Goal: Information Seeking & Learning: Find contact information

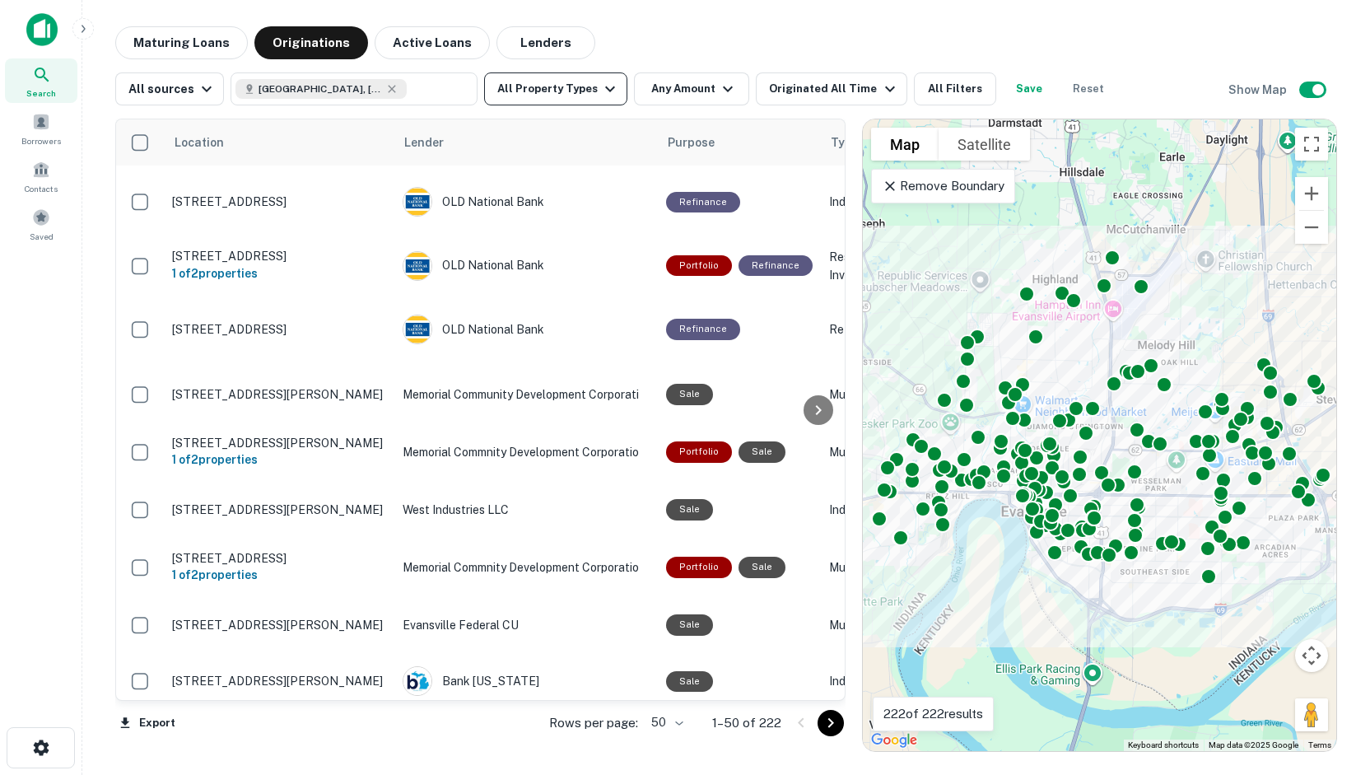
click at [580, 97] on button "All Property Types" at bounding box center [555, 88] width 143 height 33
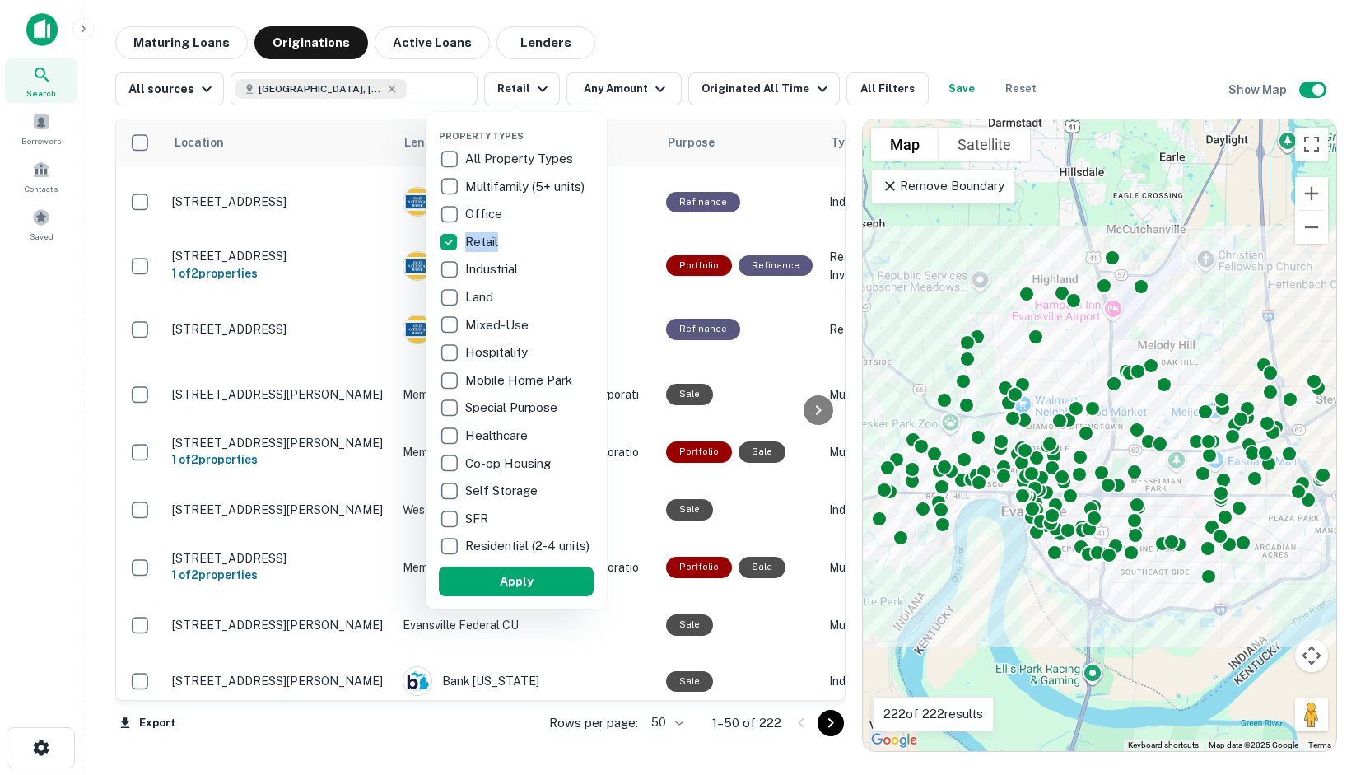
click at [482, 241] on p "Retail" at bounding box center [483, 242] width 36 height 20
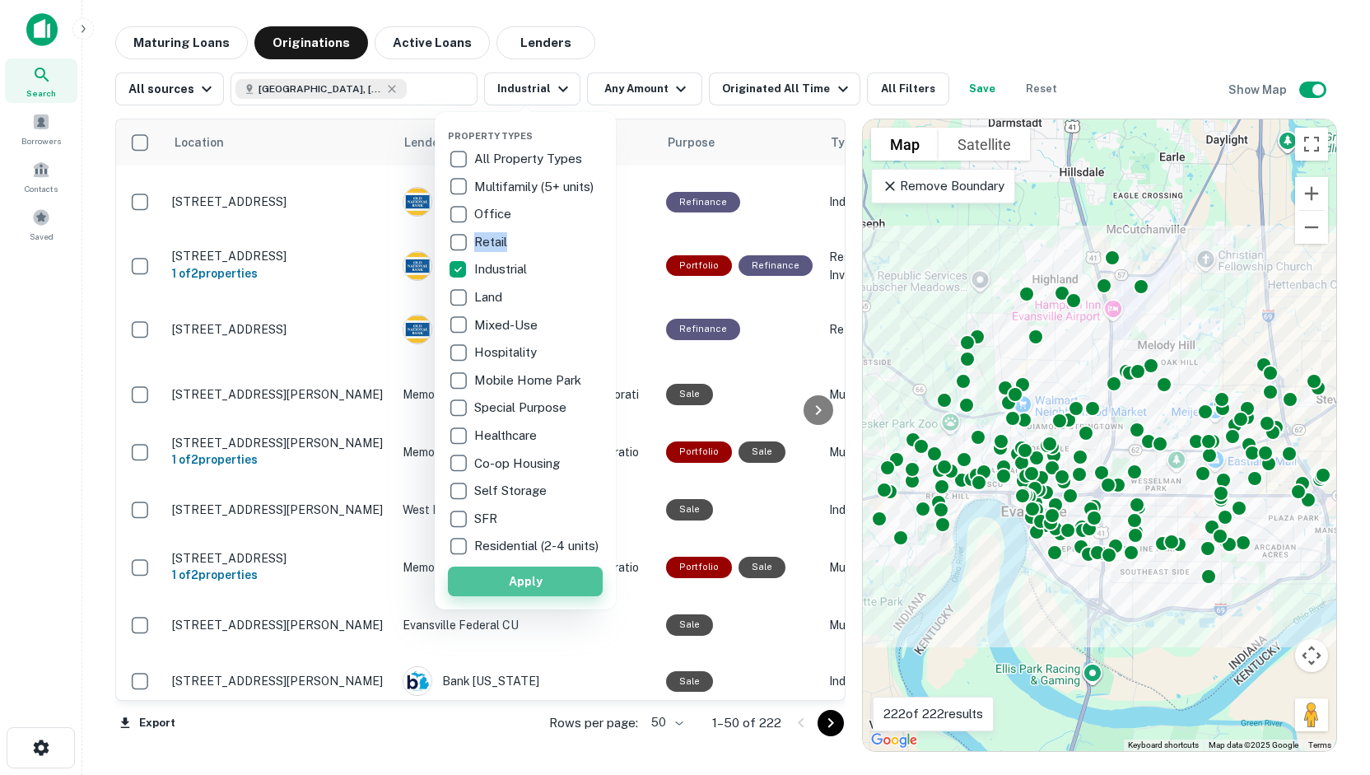
click at [530, 592] on button "Apply" at bounding box center [525, 581] width 155 height 30
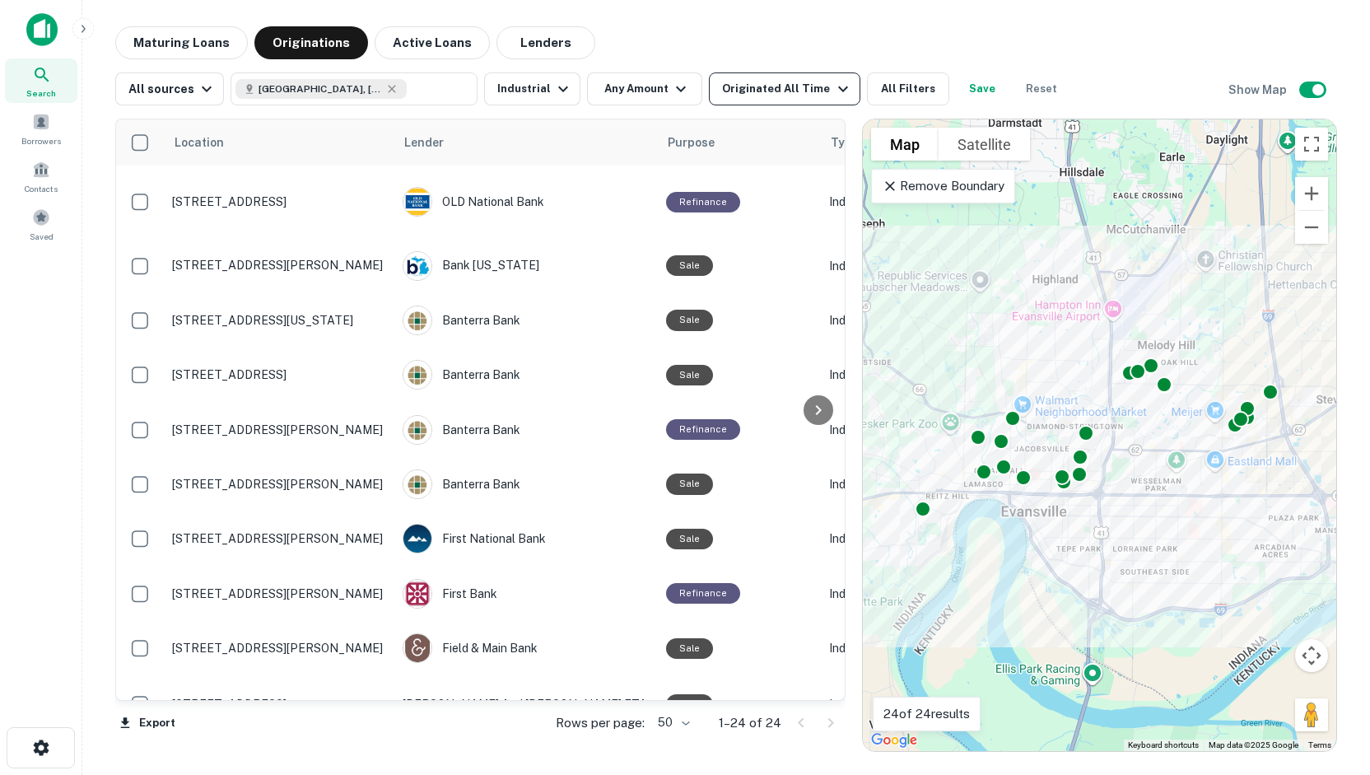
click at [725, 91] on div "Originated All Time" at bounding box center [787, 89] width 130 height 20
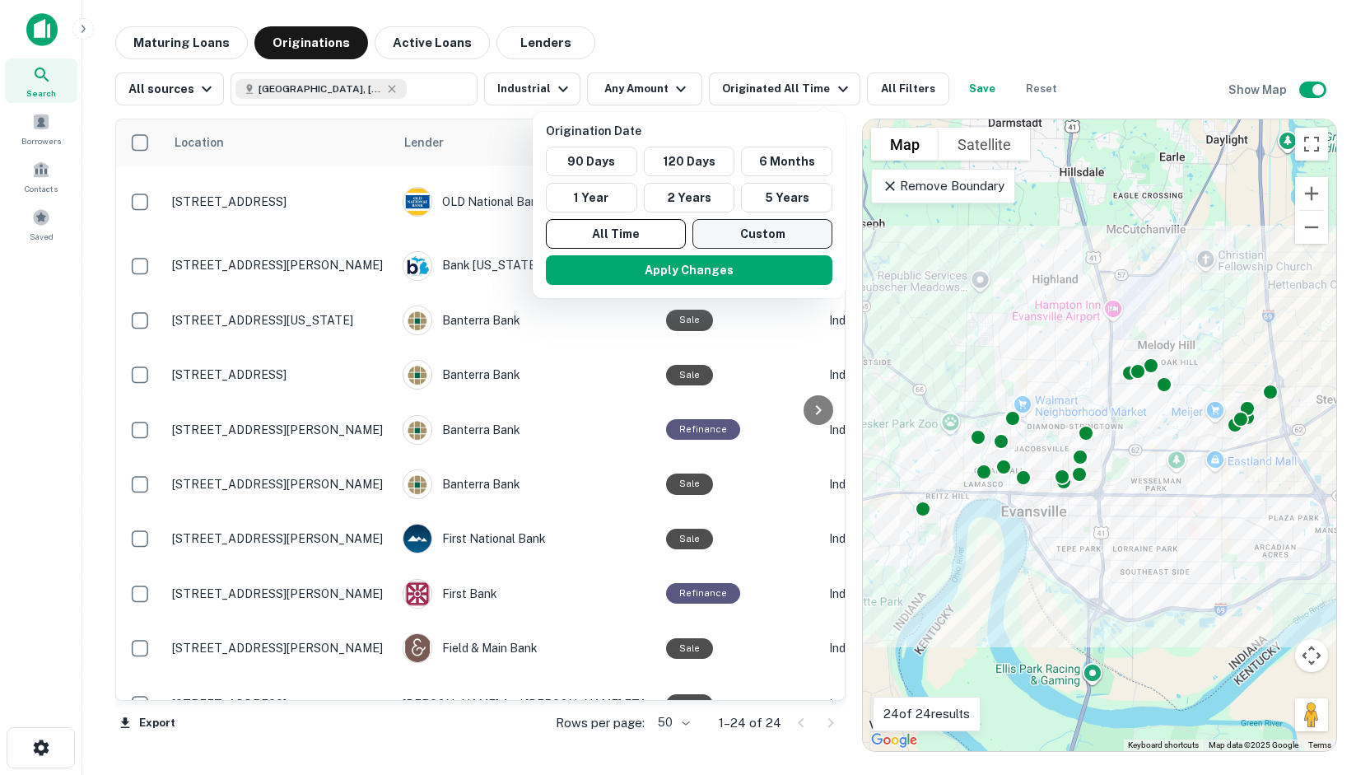
click at [721, 235] on button "Custom" at bounding box center [762, 234] width 140 height 30
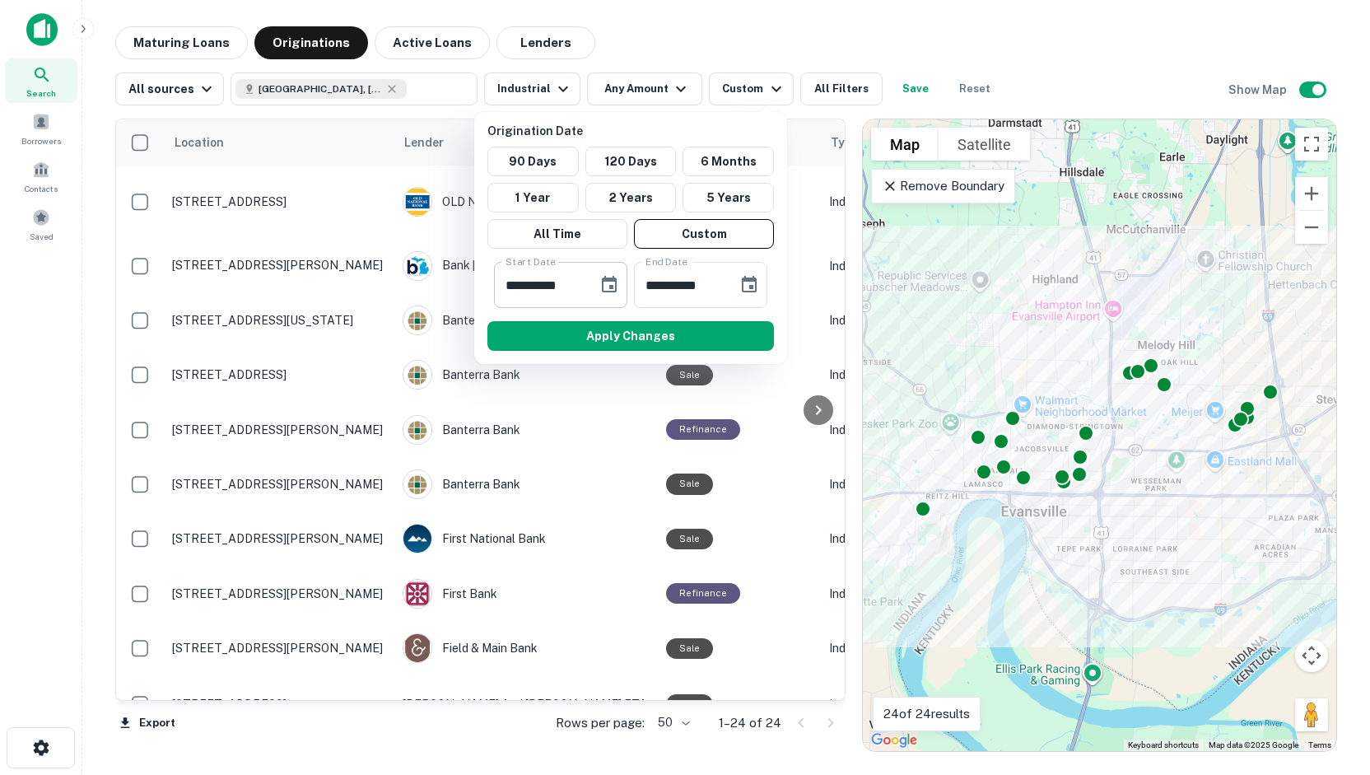
click at [604, 279] on icon "Choose date, selected date is Feb 14, 2025" at bounding box center [609, 284] width 15 height 16
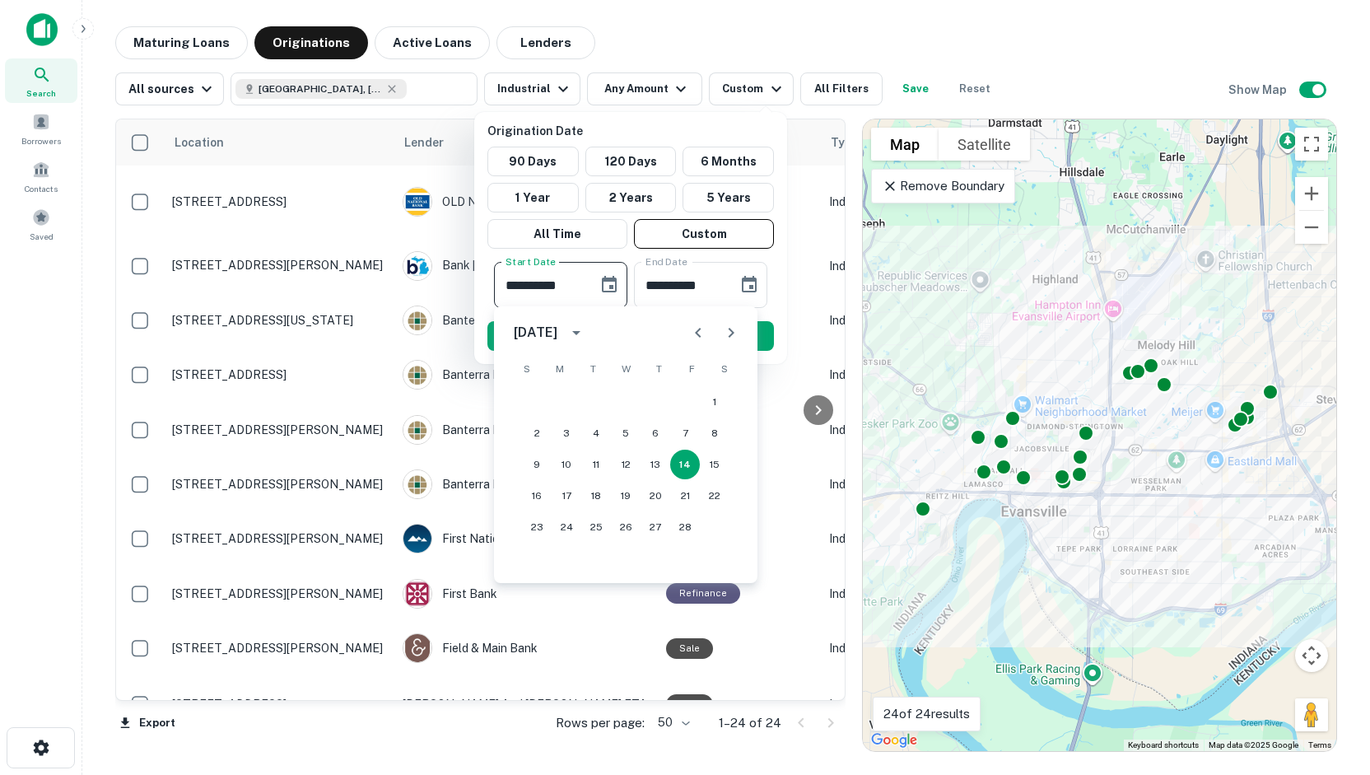
click at [586, 328] on icon "calendar view is open, switch to year view" at bounding box center [576, 333] width 20 height 20
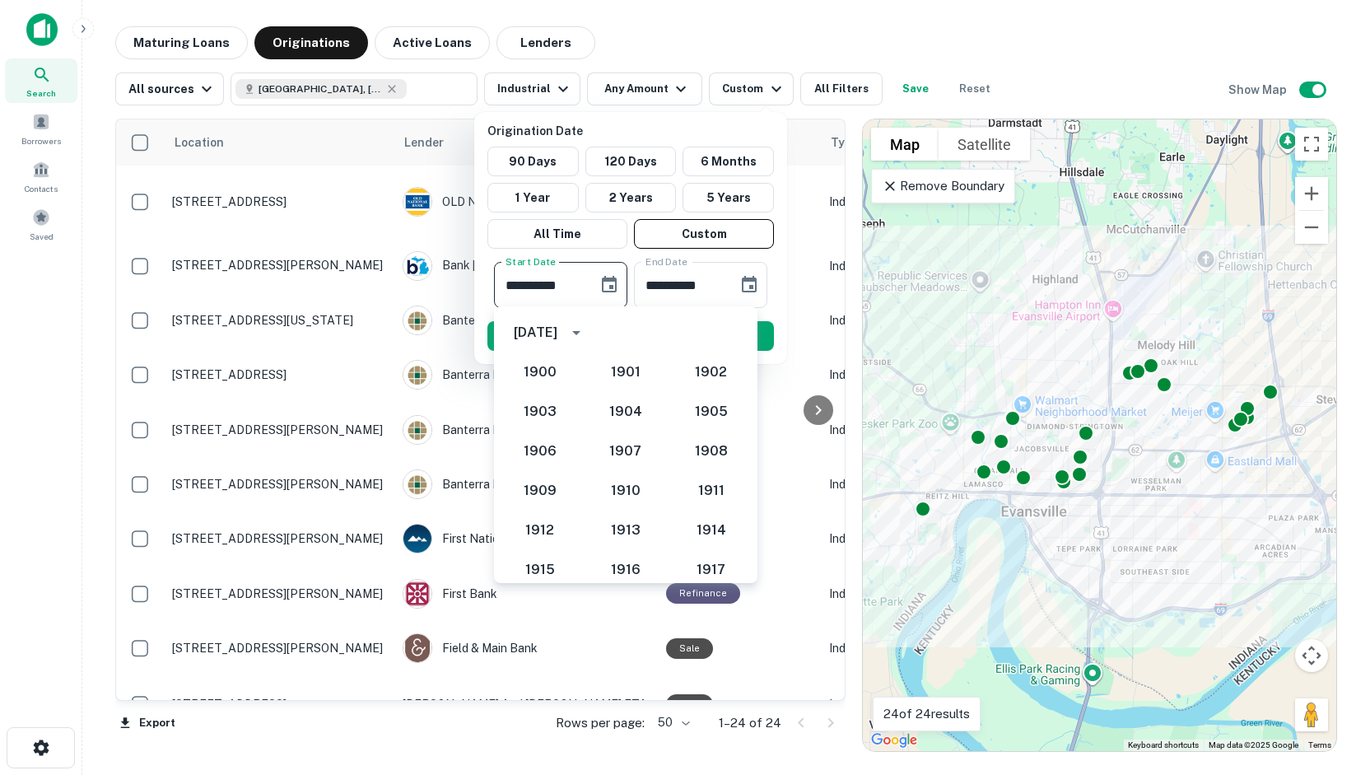
scroll to position [1429, 0]
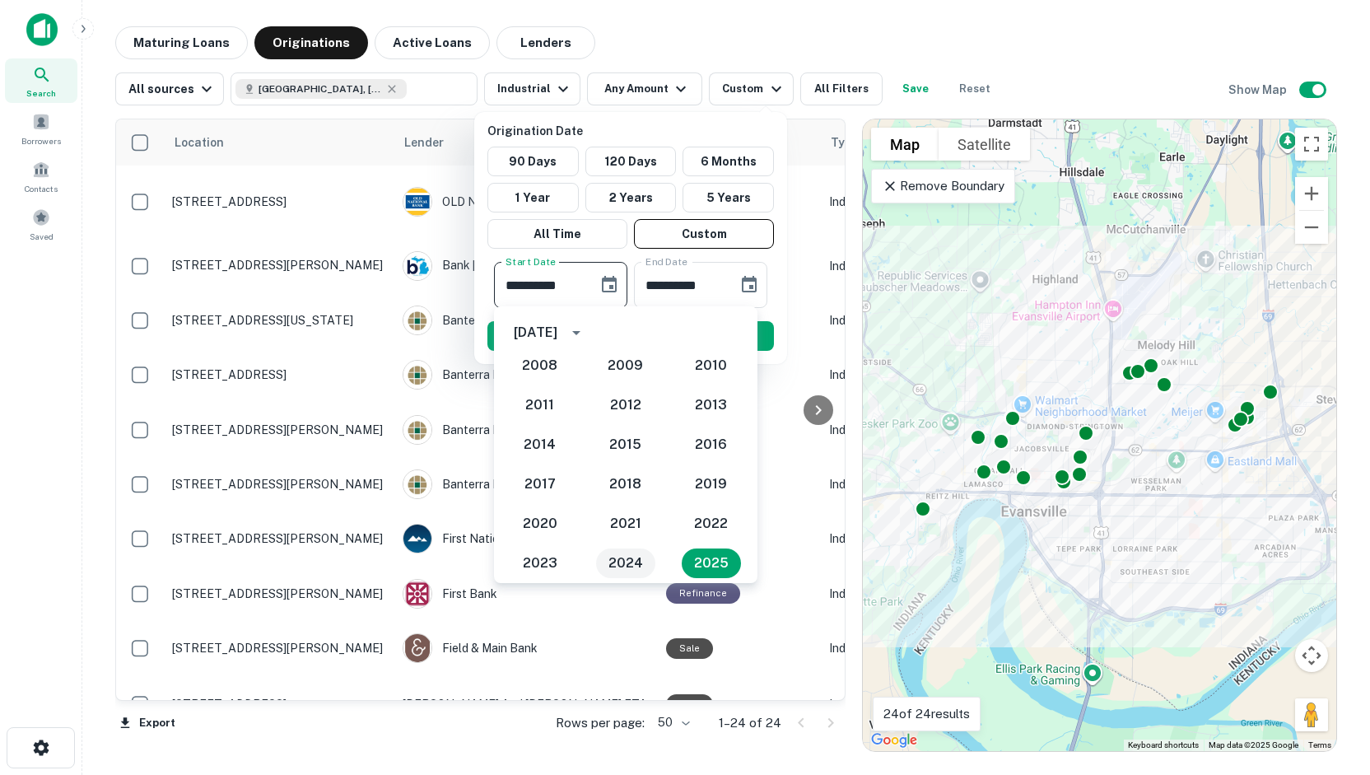
click at [607, 563] on button "2024" at bounding box center [625, 563] width 59 height 30
type input "**********"
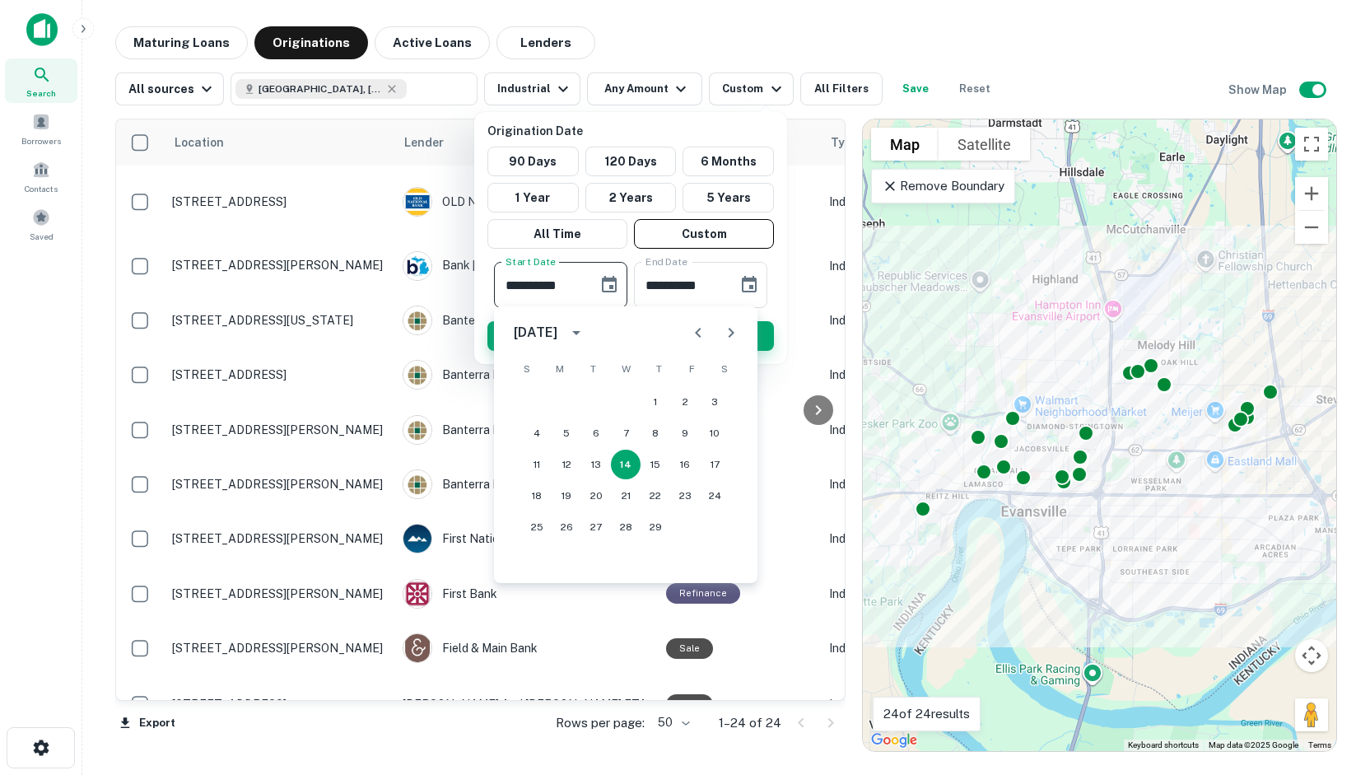
click at [764, 327] on button "Apply Changes" at bounding box center [630, 336] width 286 height 30
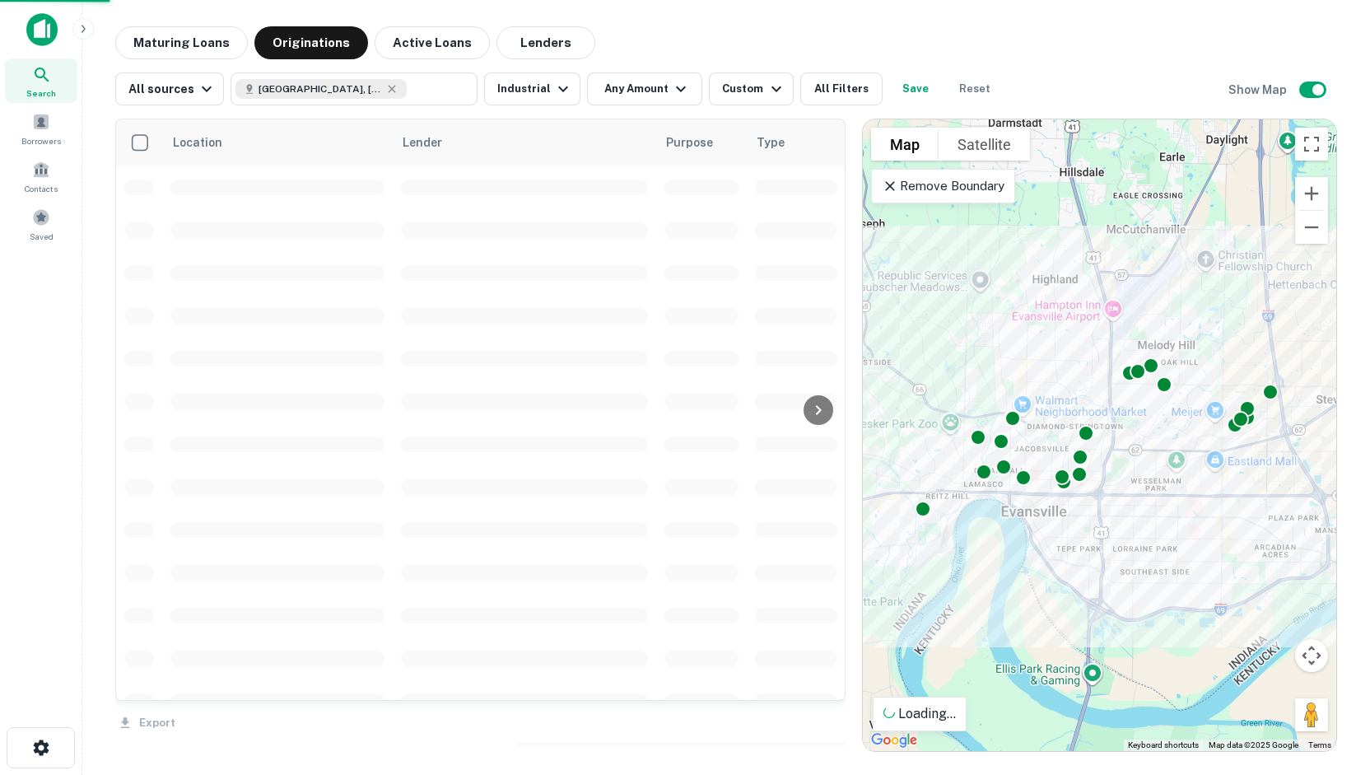
click at [761, 246] on button "Apply Changes" at bounding box center [669, 238] width 215 height 16
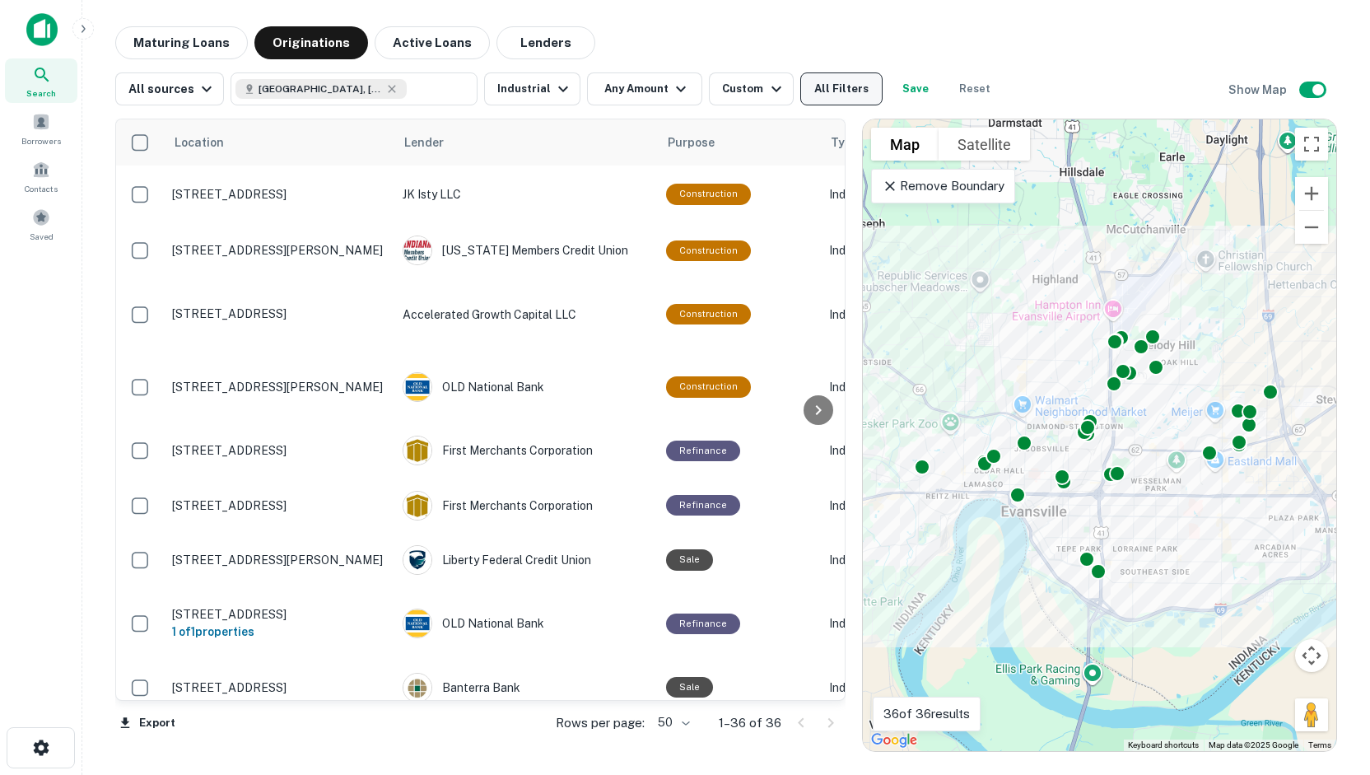
click at [810, 94] on button "All Filters" at bounding box center [841, 88] width 82 height 33
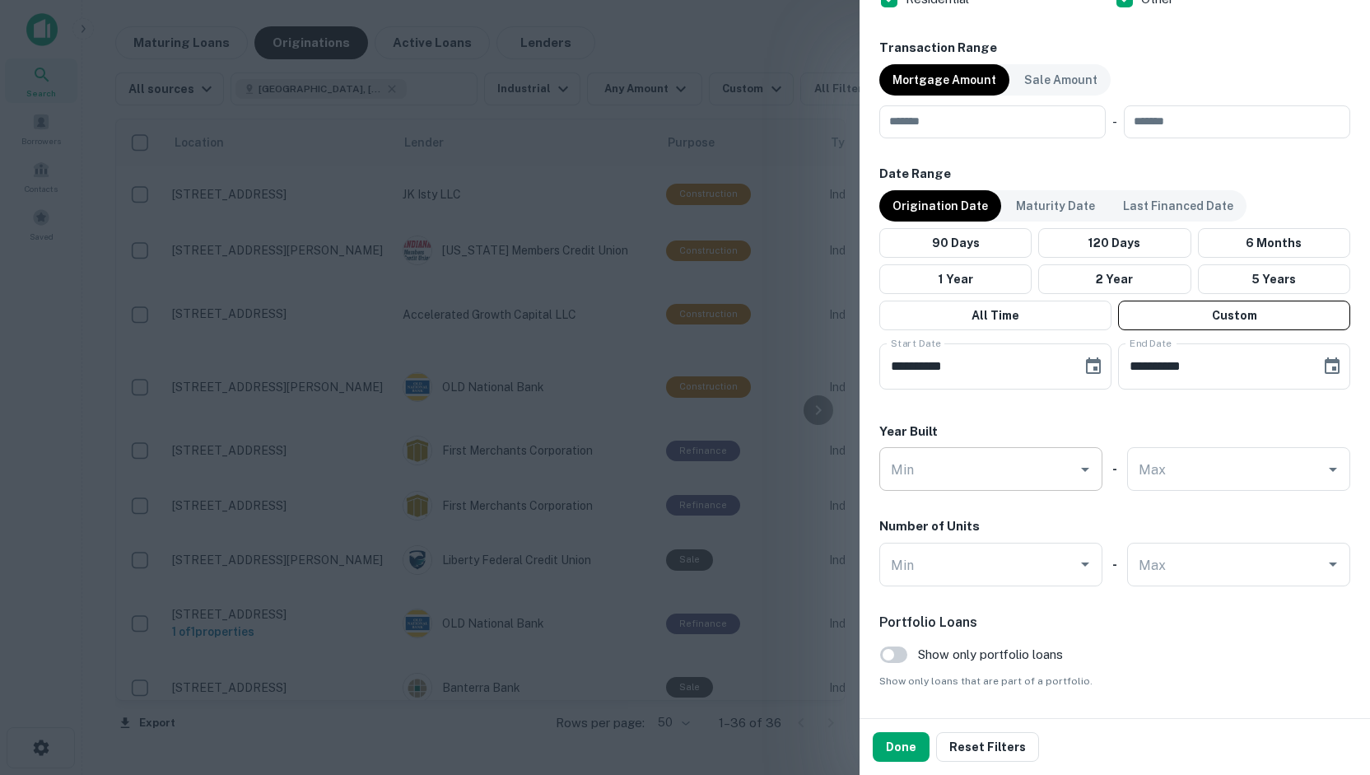
scroll to position [864, 0]
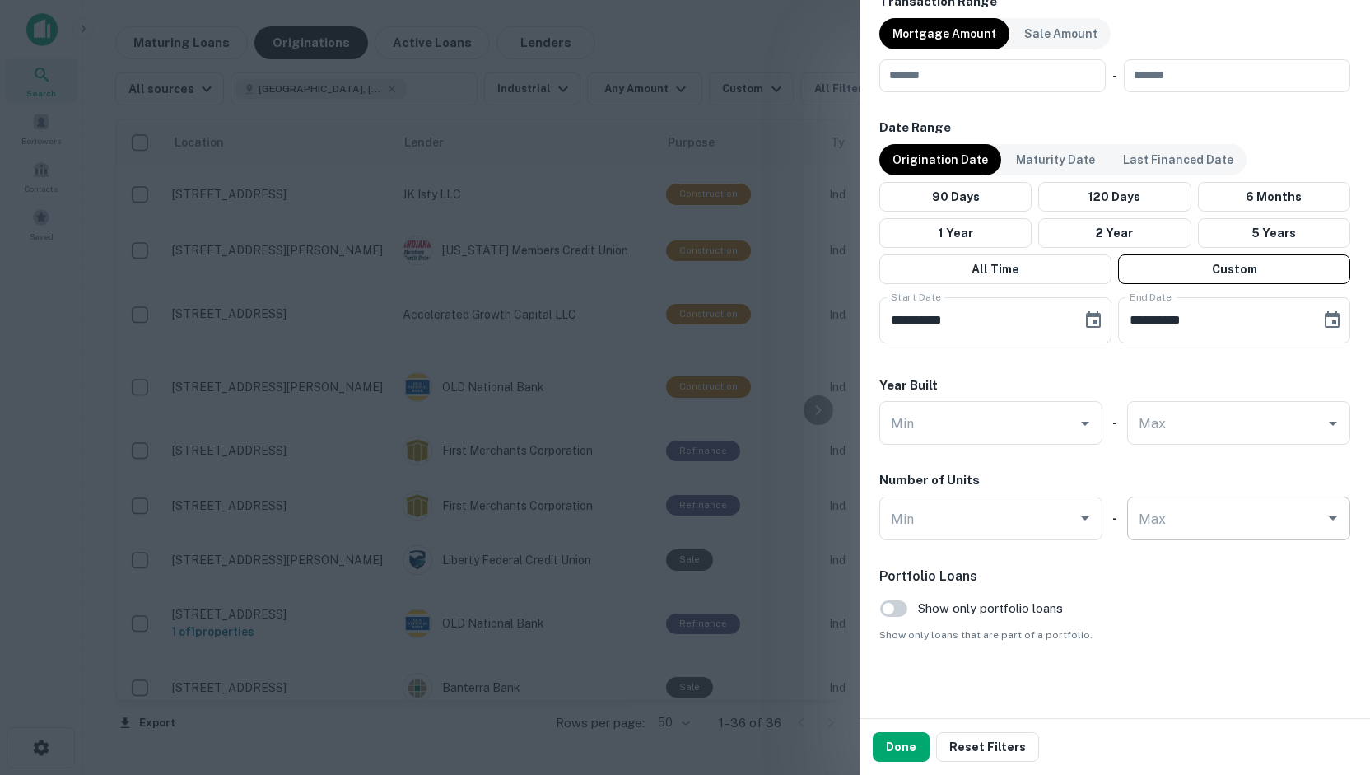
click at [1134, 509] on div "[PERSON_NAME]" at bounding box center [1238, 518] width 223 height 44
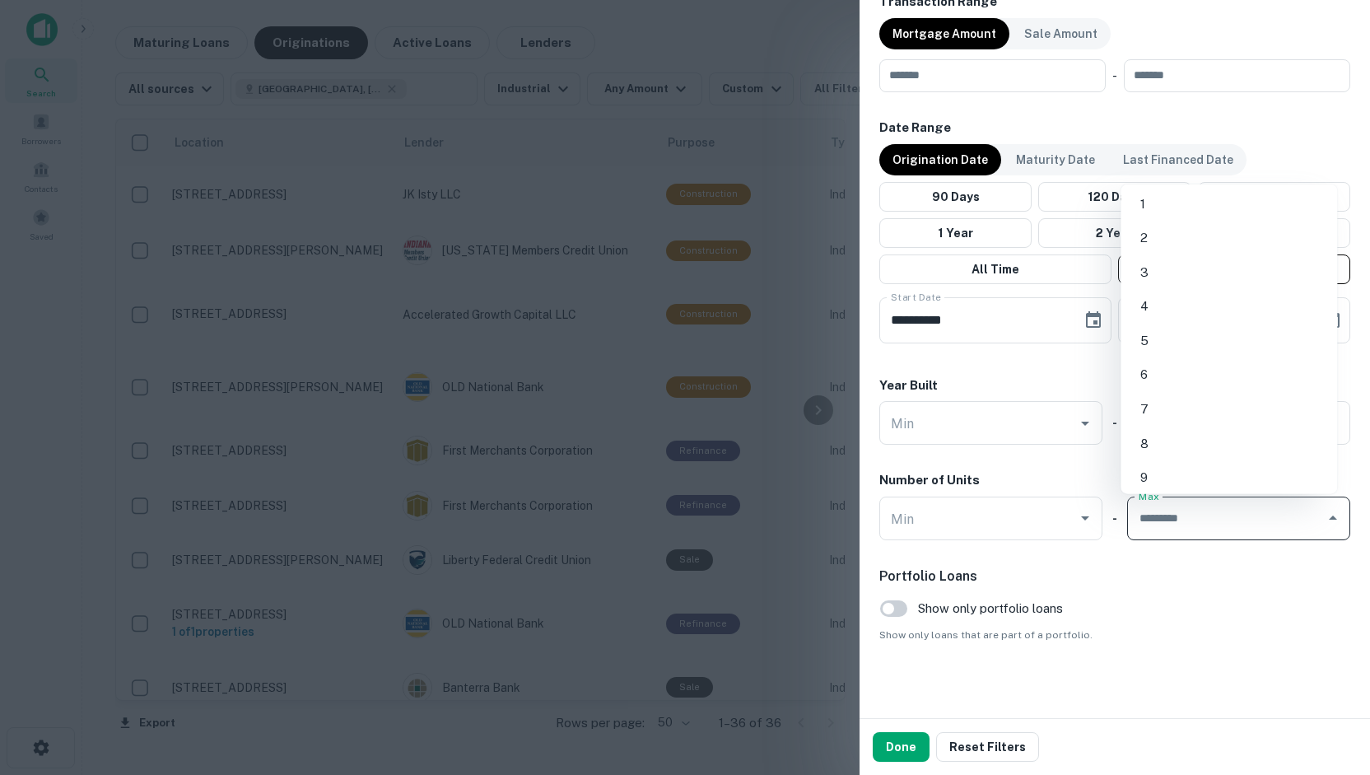
click at [1170, 202] on li "1" at bounding box center [1228, 204] width 203 height 30
type input "*"
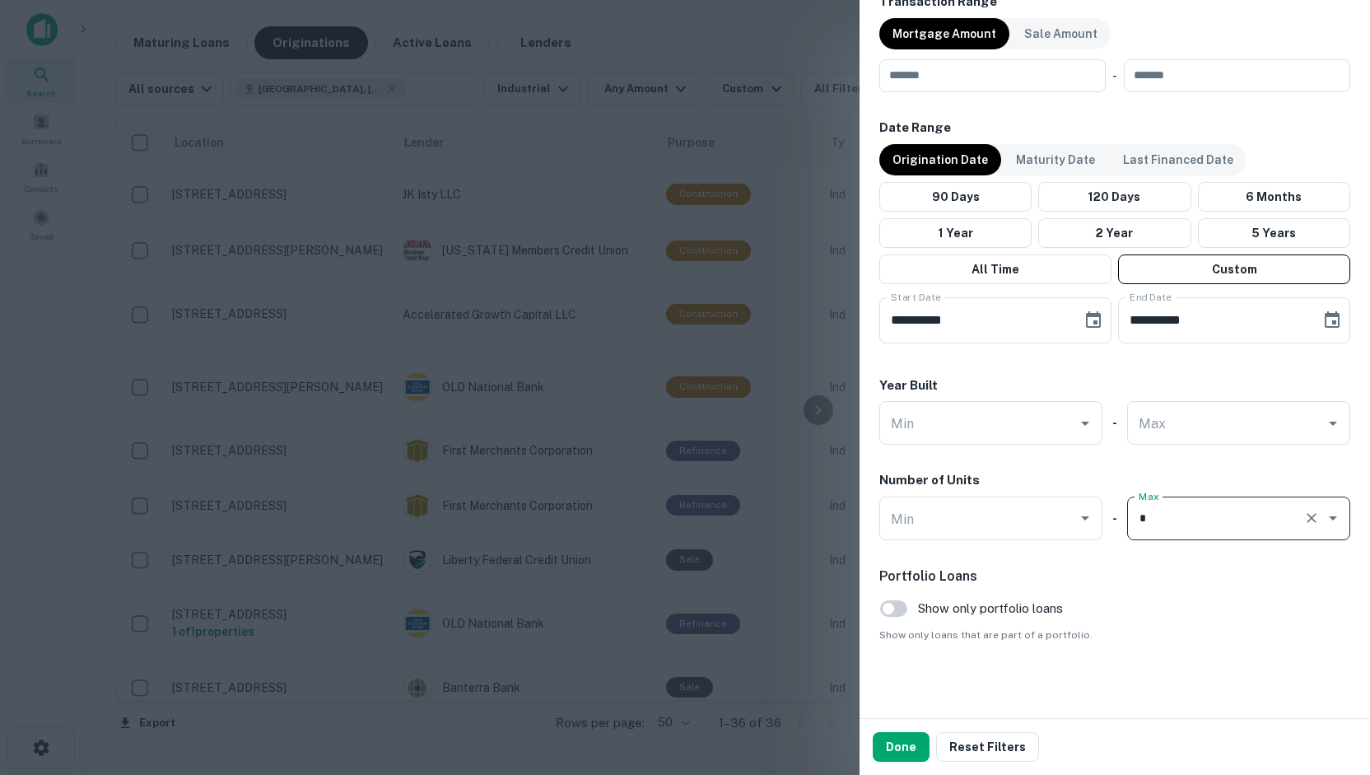
click at [1199, 121] on h6 "Date Range" at bounding box center [1114, 128] width 471 height 19
click at [905, 742] on button "Done" at bounding box center [901, 747] width 57 height 30
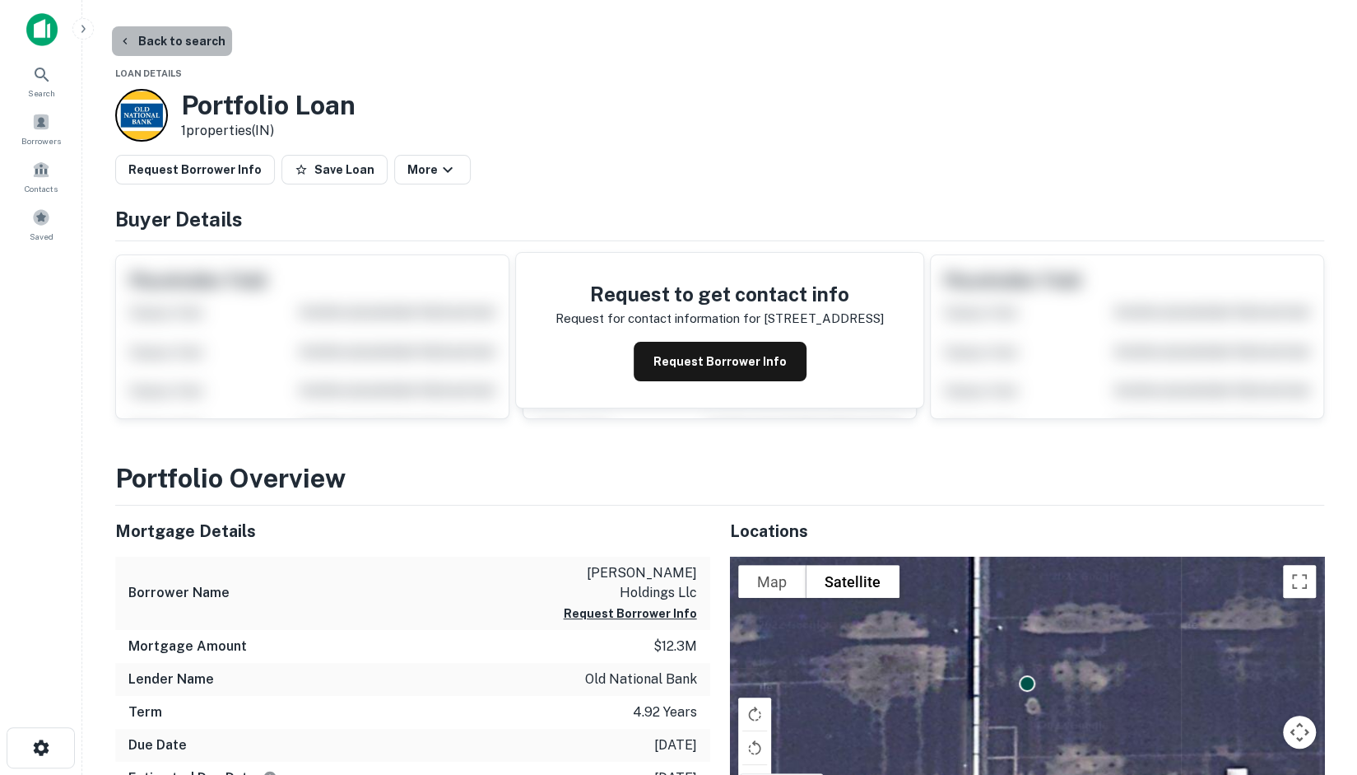
click at [196, 44] on button "Back to search" at bounding box center [172, 41] width 120 height 30
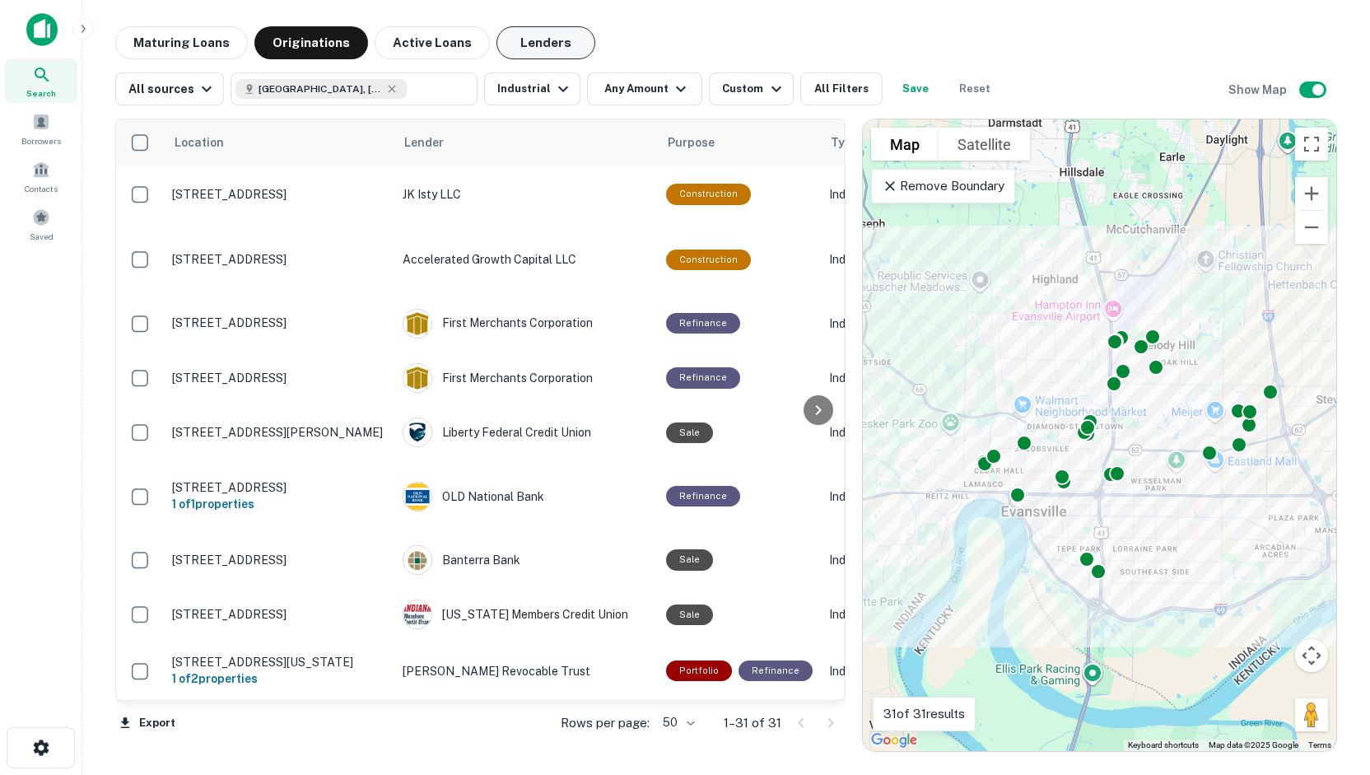
click at [548, 49] on button "Lenders" at bounding box center [545, 42] width 99 height 33
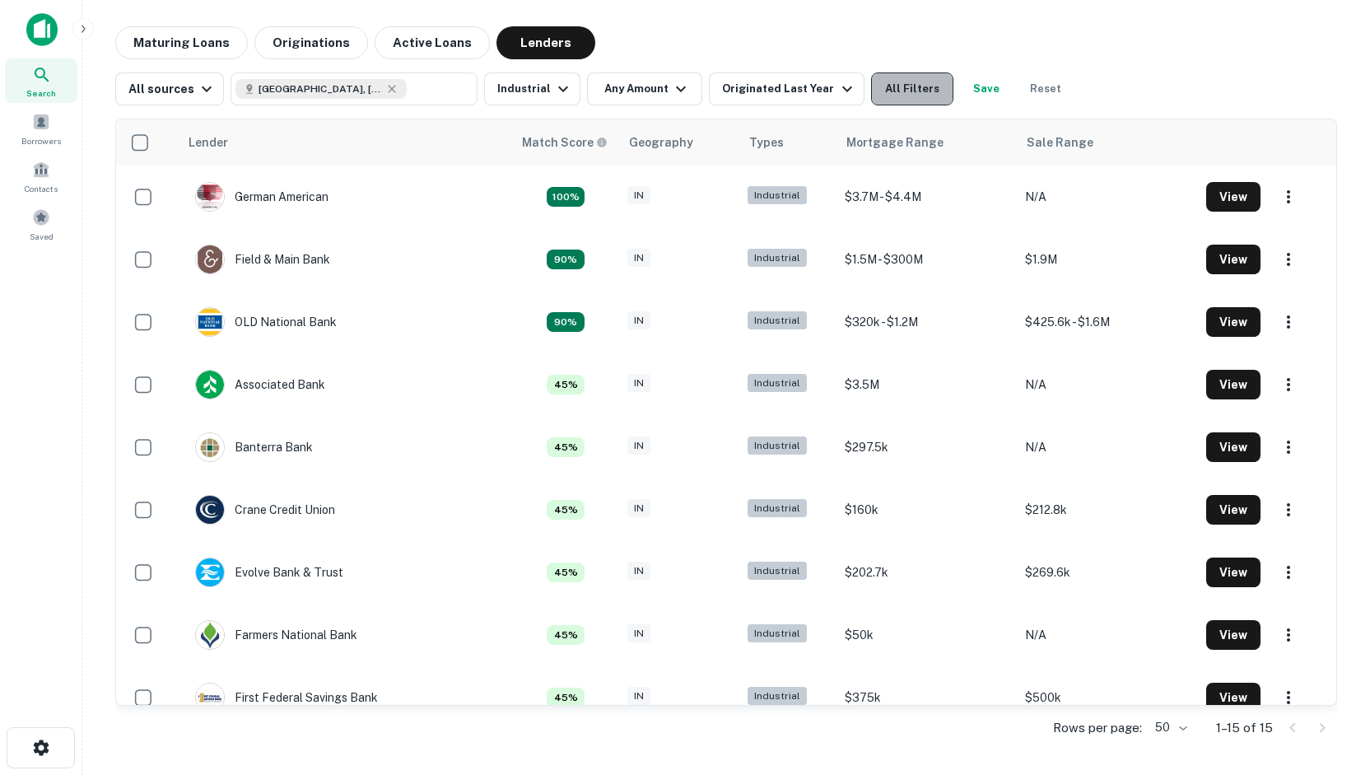
click at [886, 94] on button "All Filters" at bounding box center [912, 88] width 82 height 33
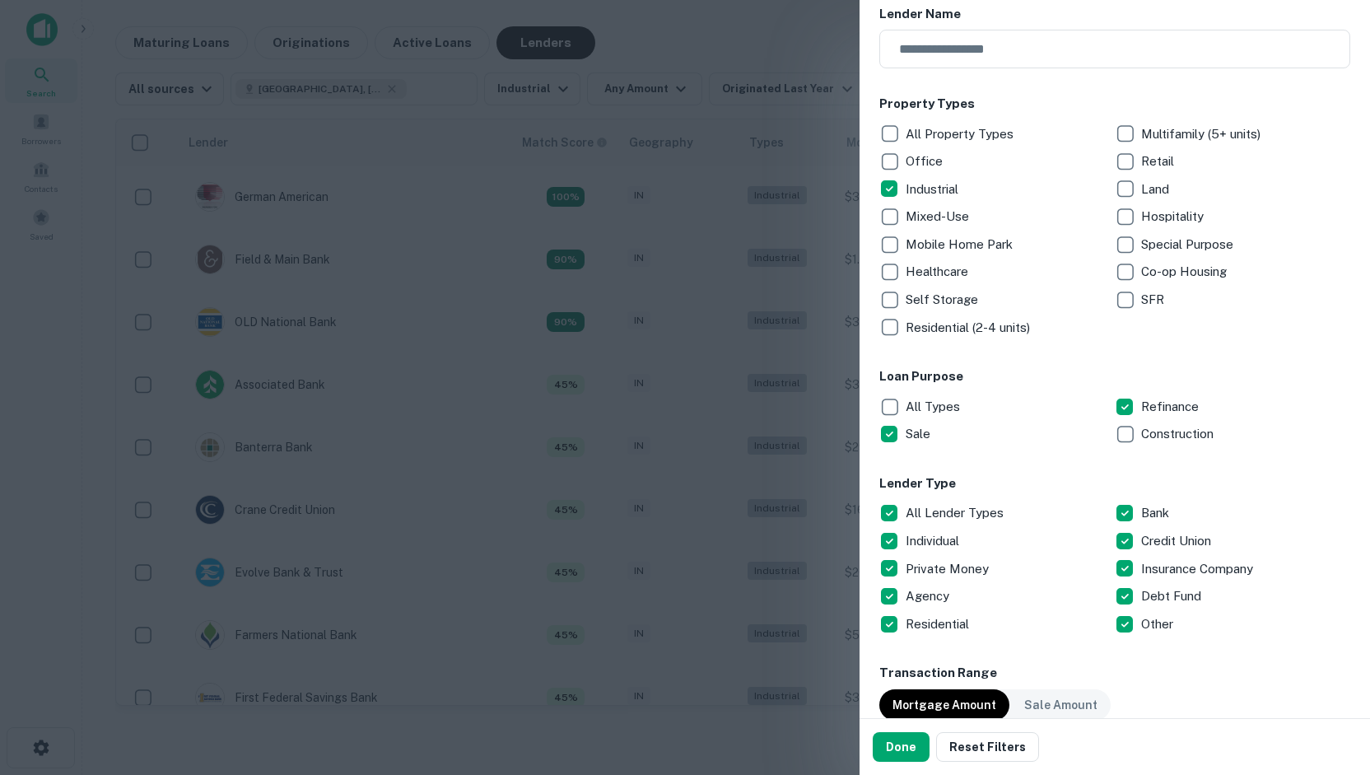
scroll to position [194, 0]
click at [901, 745] on button "Done" at bounding box center [901, 747] width 57 height 30
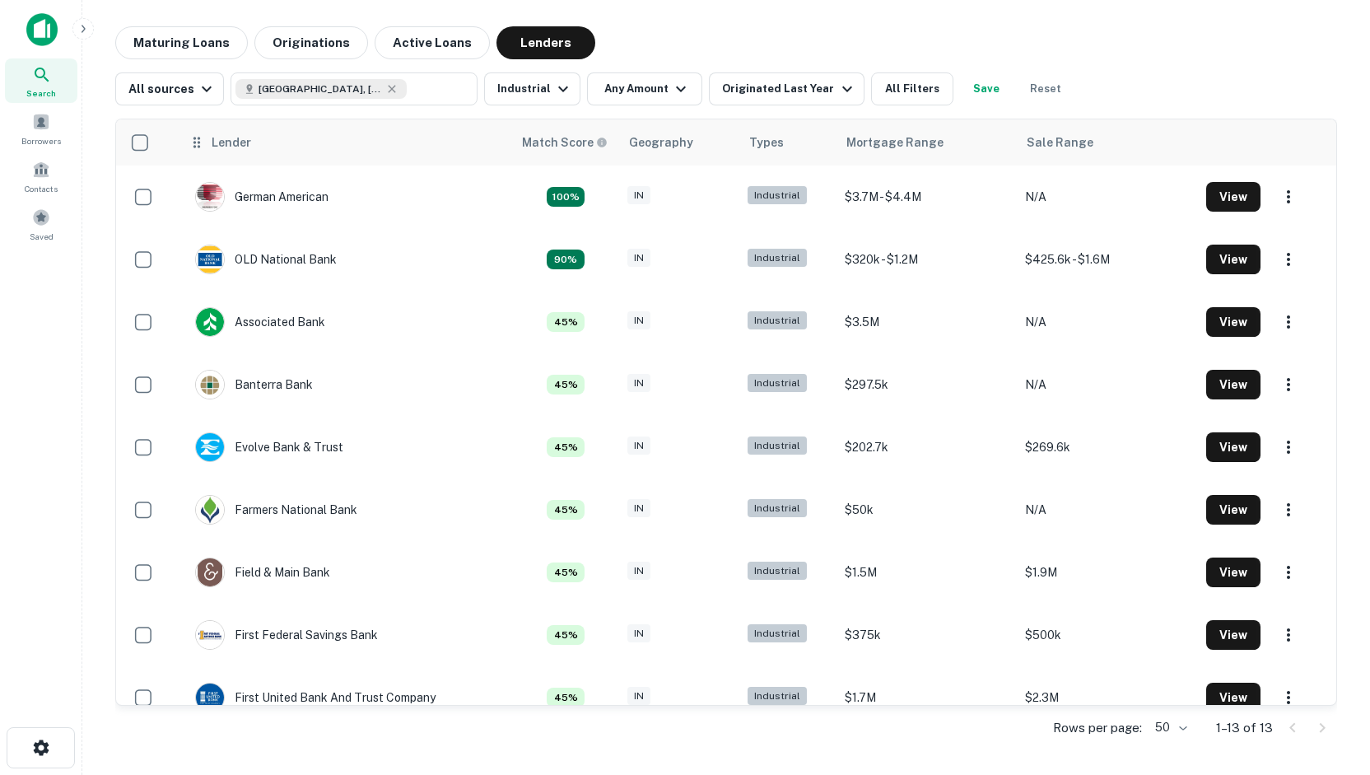
drag, startPoint x: 532, startPoint y: 319, endPoint x: 474, endPoint y: 127, distance: 200.3
click at [474, 127] on th "Lender" at bounding box center [345, 142] width 333 height 46
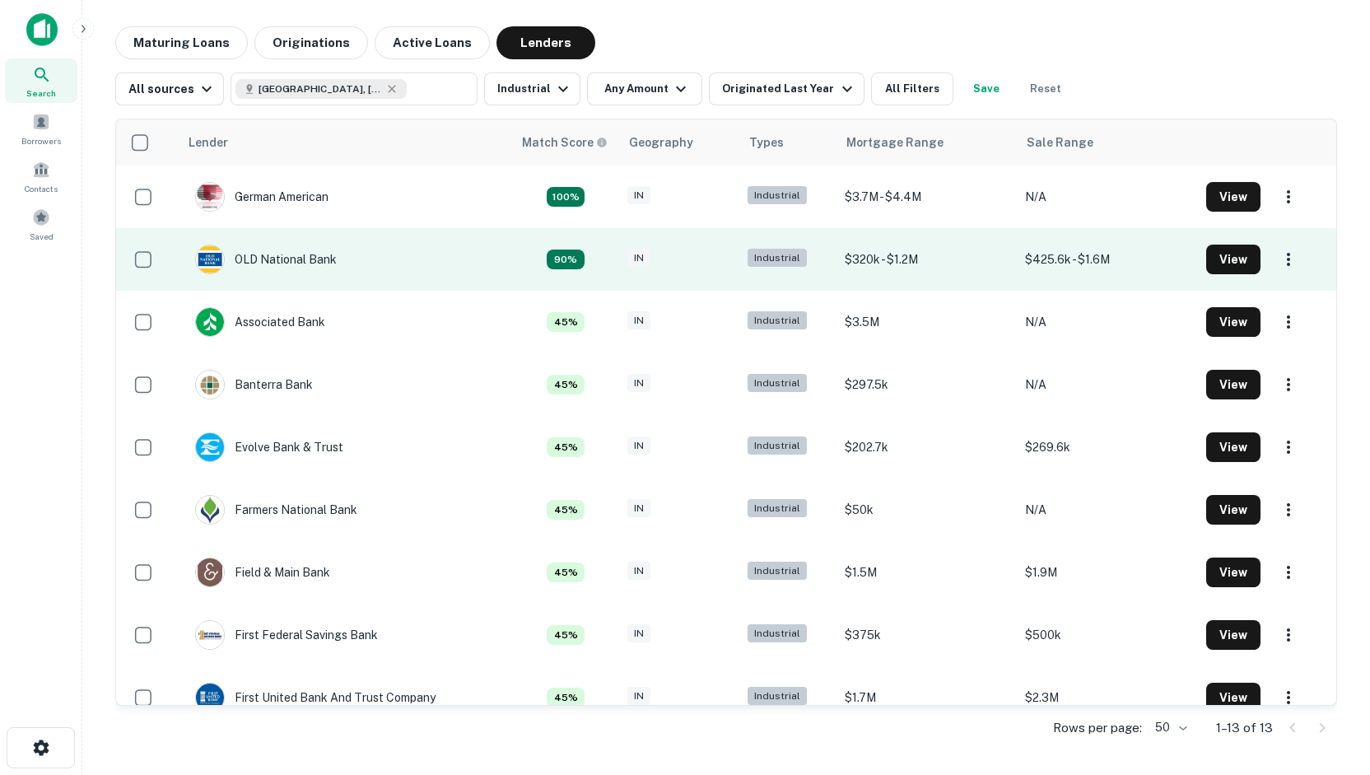
click at [417, 235] on td "OLD National Bank" at bounding box center [345, 259] width 333 height 63
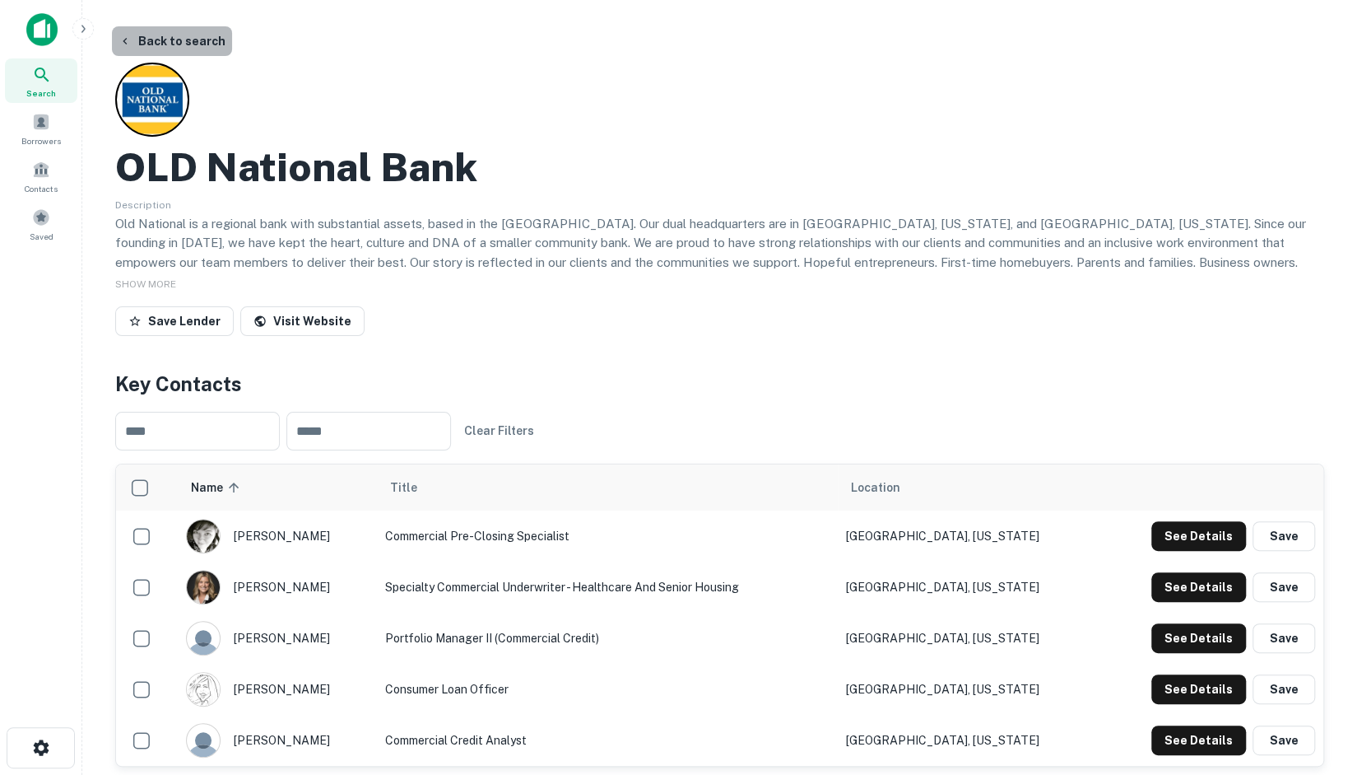
click at [179, 41] on button "Back to search" at bounding box center [172, 41] width 120 height 30
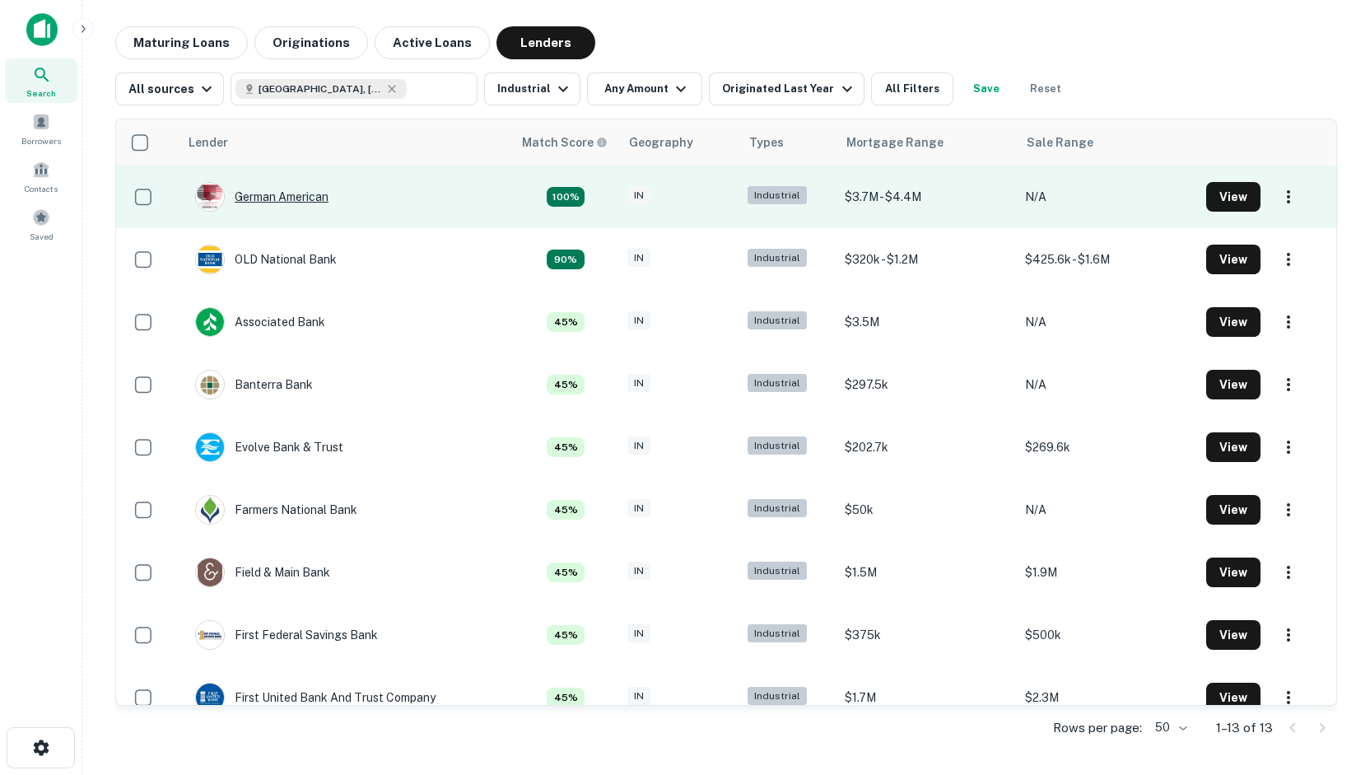
click at [318, 202] on div "German American" at bounding box center [261, 197] width 133 height 30
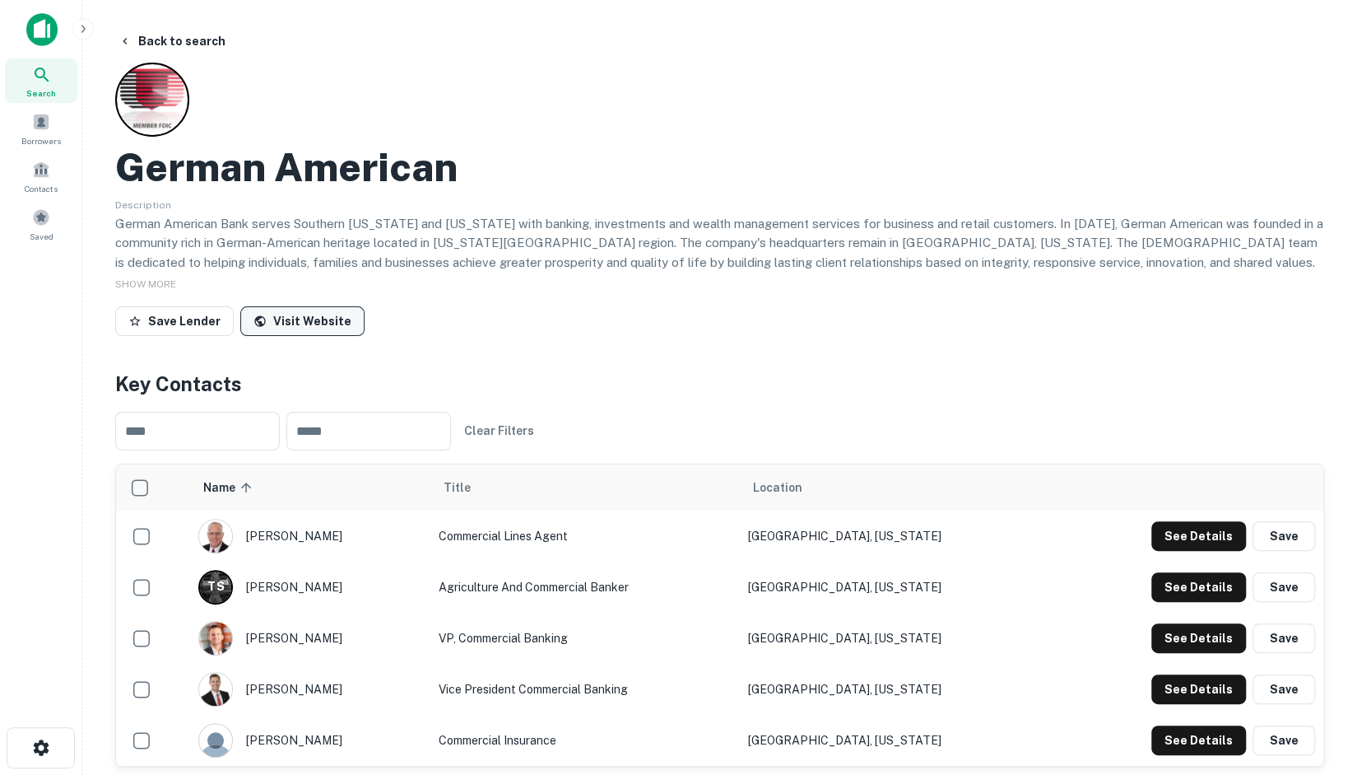
click at [267, 320] on link "Visit Website" at bounding box center [302, 321] width 124 height 30
click at [178, 40] on button "Back to search" at bounding box center [172, 41] width 120 height 30
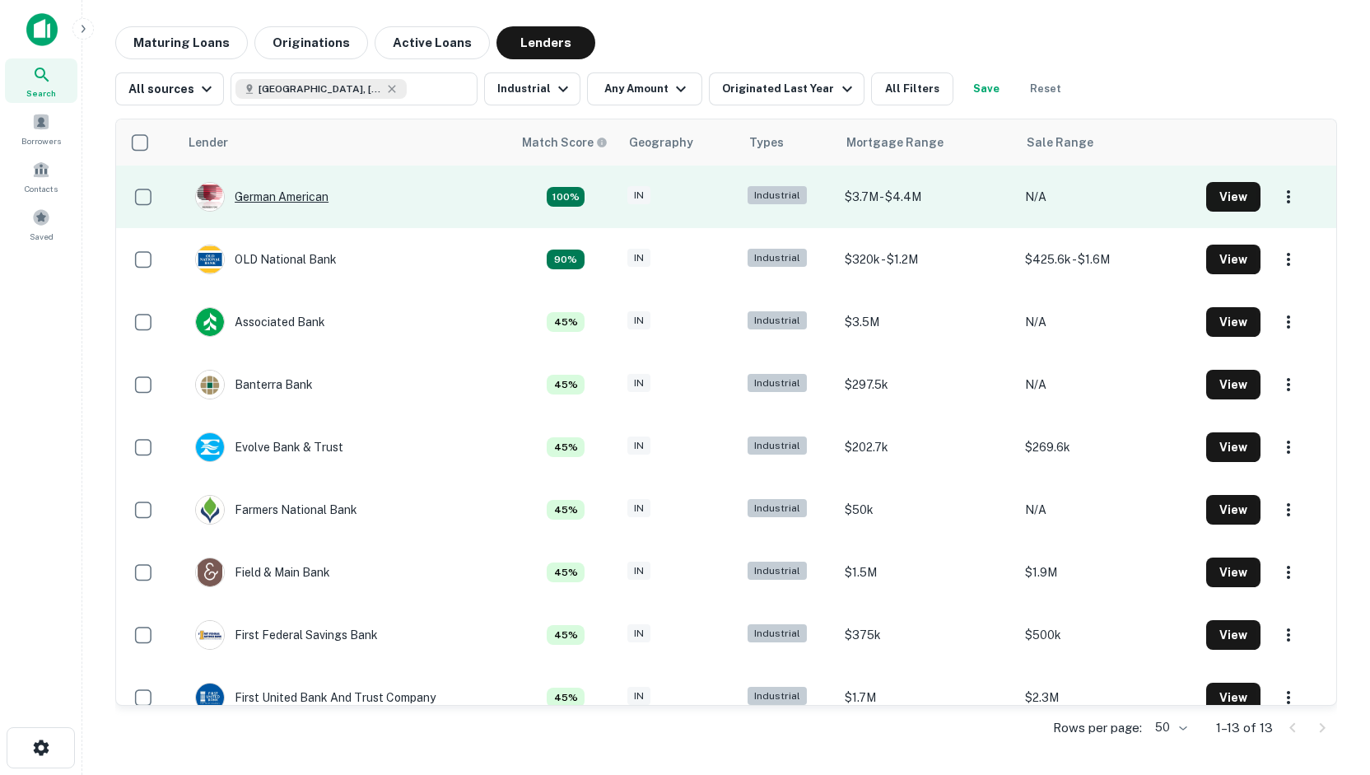
click at [301, 198] on div "German American" at bounding box center [261, 197] width 133 height 30
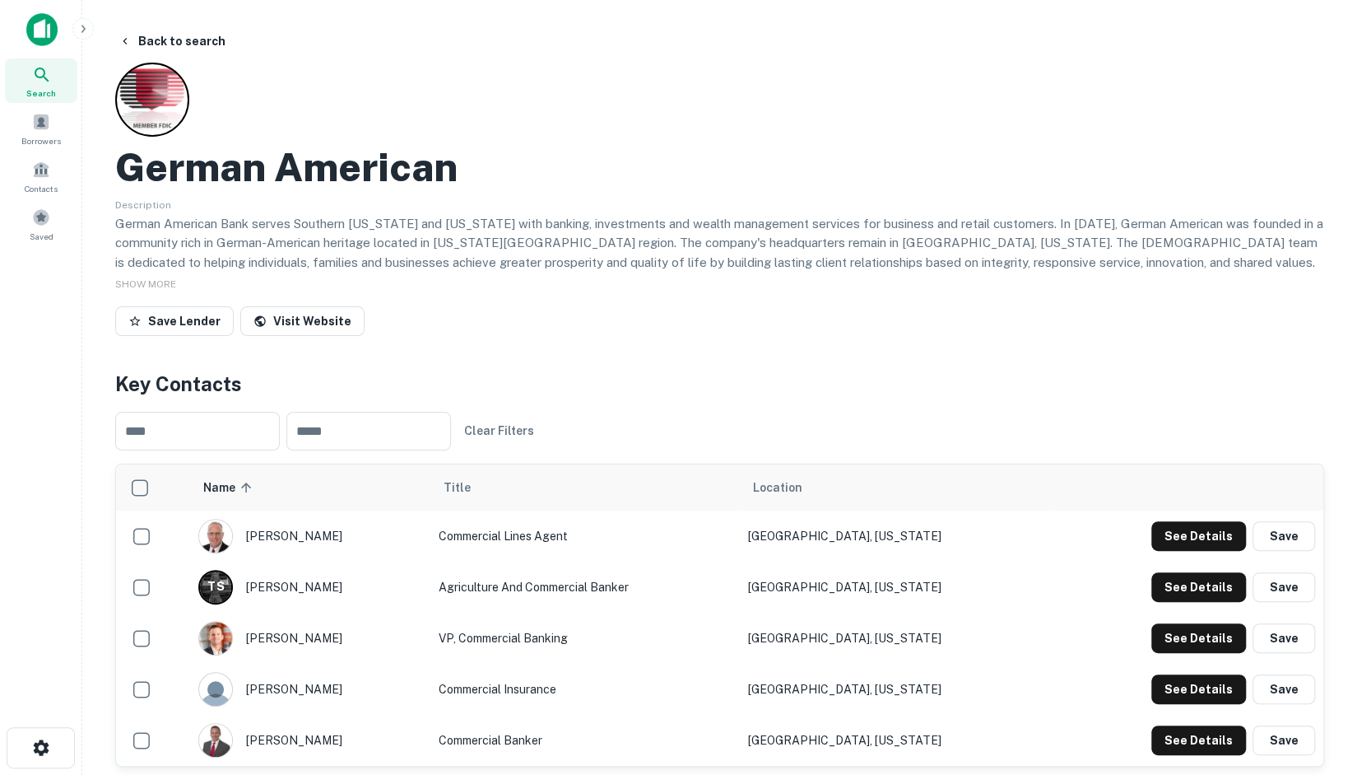
click at [337, 258] on p "German American Bank serves Southern [US_STATE] and [US_STATE] with banking, in…" at bounding box center [719, 252] width 1209 height 77
click at [128, 41] on icon "button" at bounding box center [125, 41] width 13 height 13
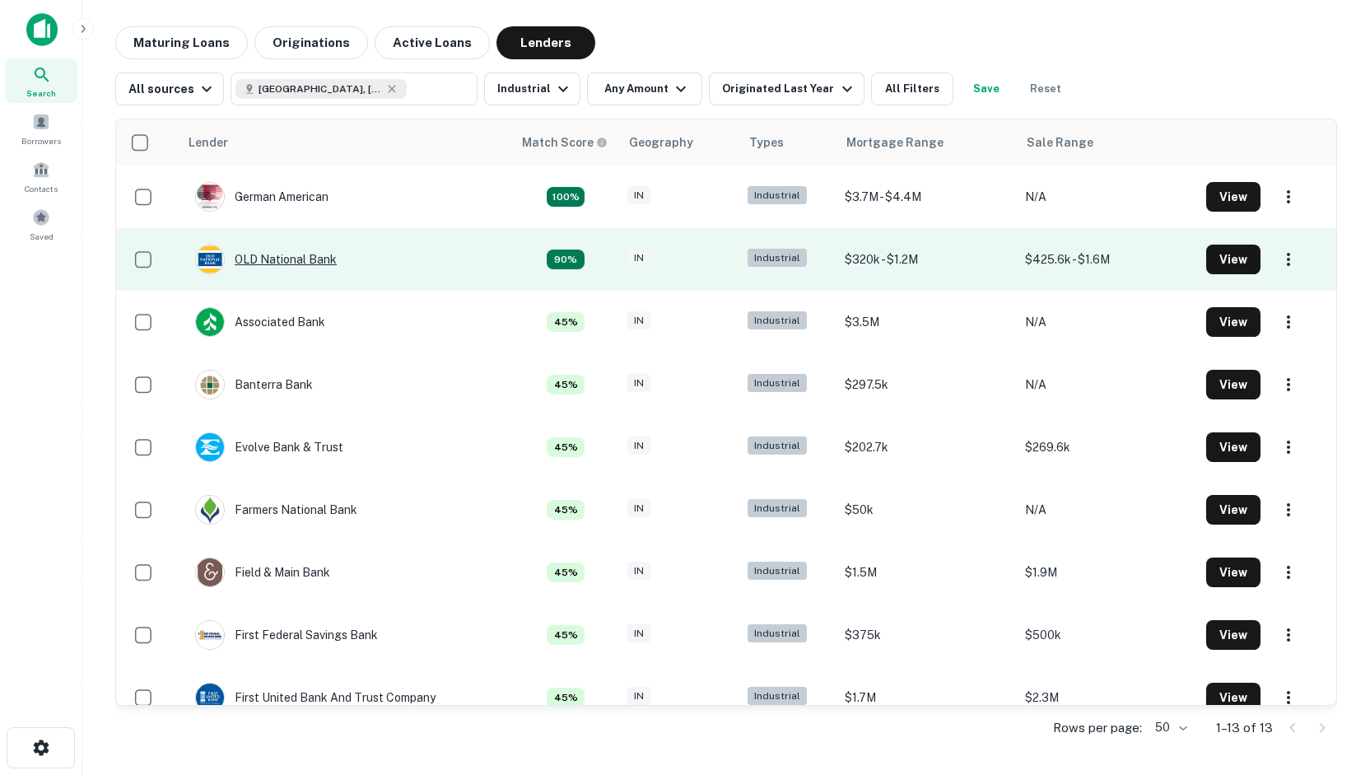
click at [272, 263] on div "OLD National Bank" at bounding box center [266, 259] width 142 height 30
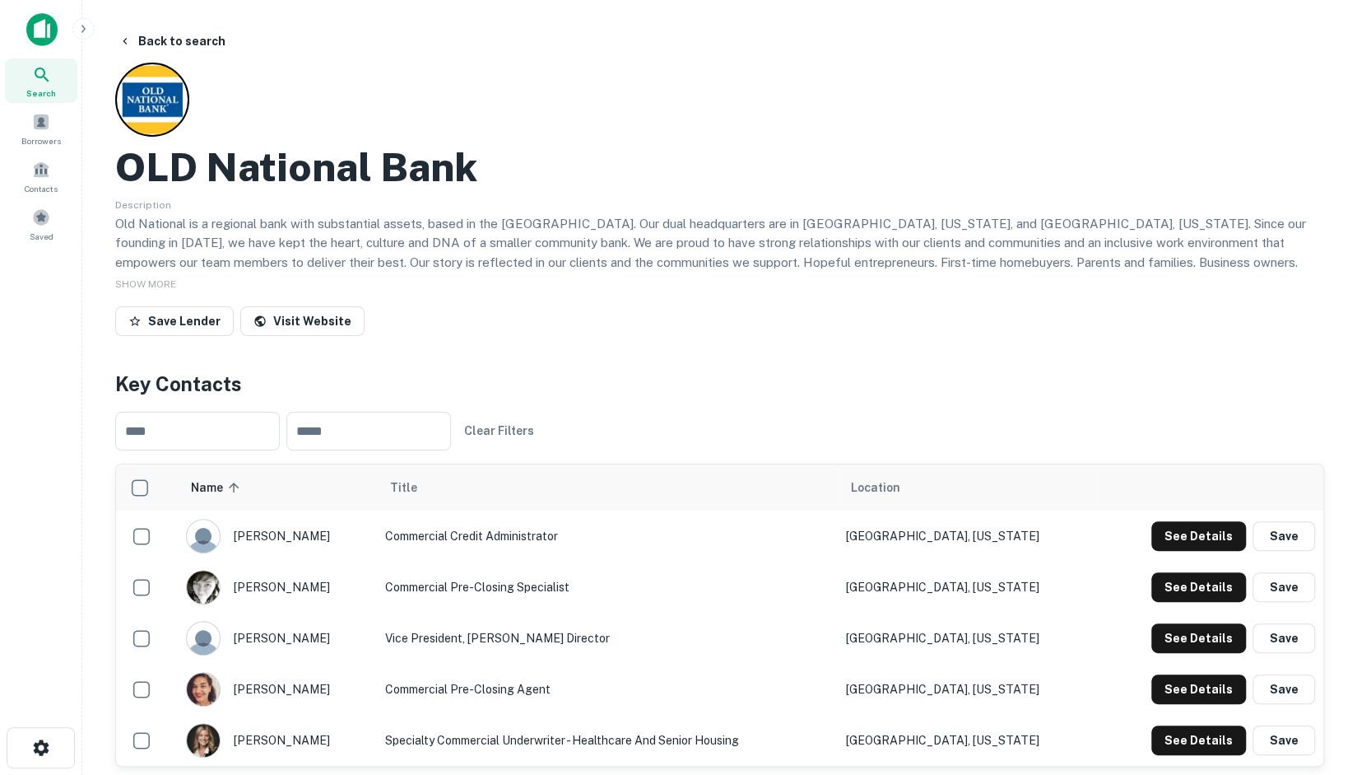
click at [407, 257] on p "Old National is a regional bank with substantial assets, based in the [GEOGRAPH…" at bounding box center [719, 252] width 1209 height 77
click at [142, 36] on button "Back to search" at bounding box center [172, 41] width 120 height 30
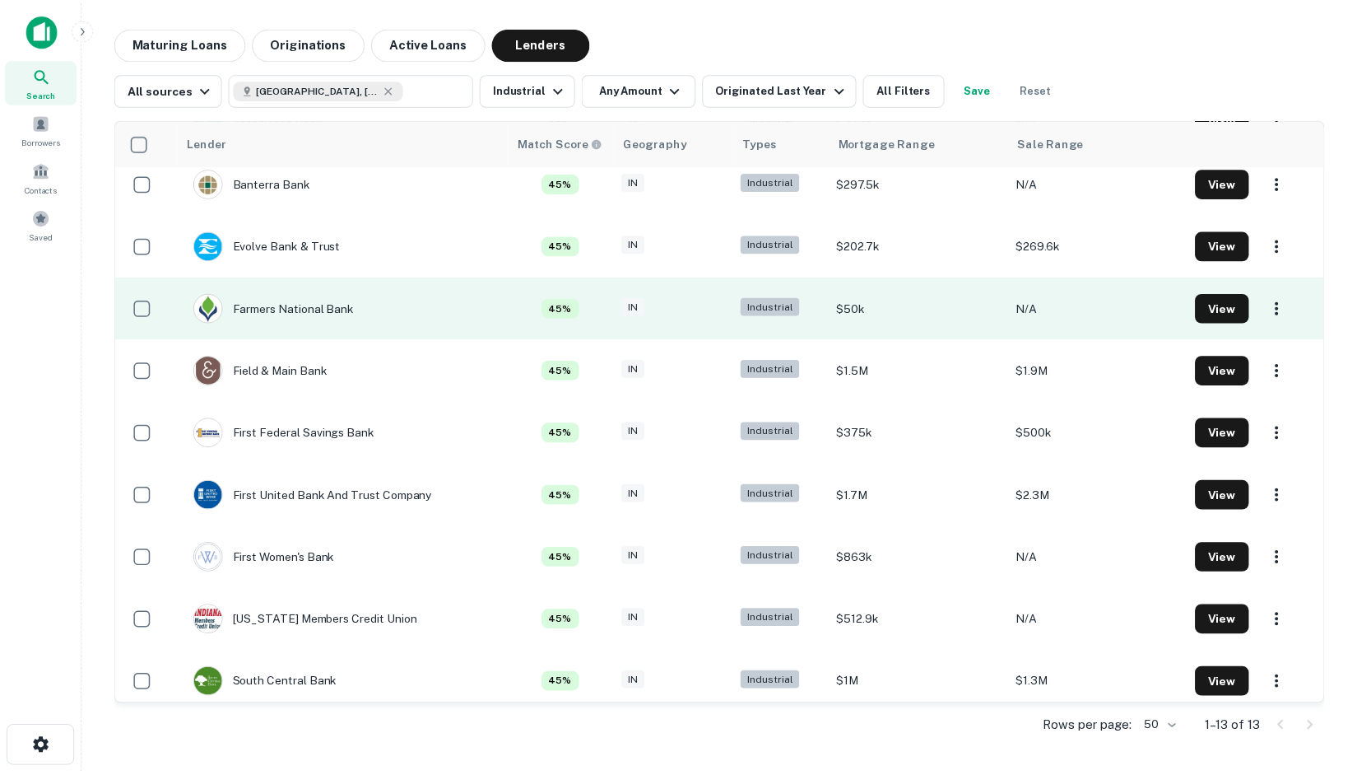
scroll to position [273, 0]
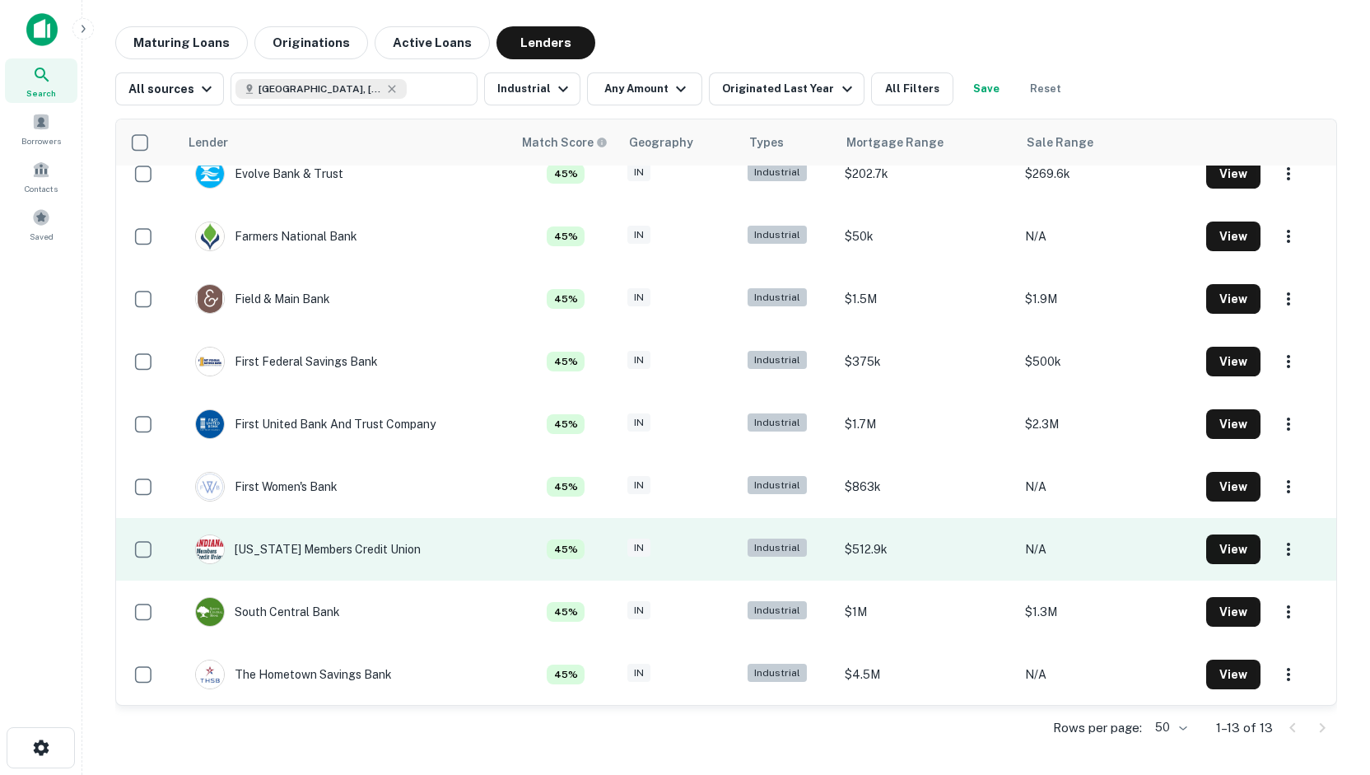
click at [381, 530] on td "[US_STATE] Members Credit Union" at bounding box center [308, 549] width 242 height 46
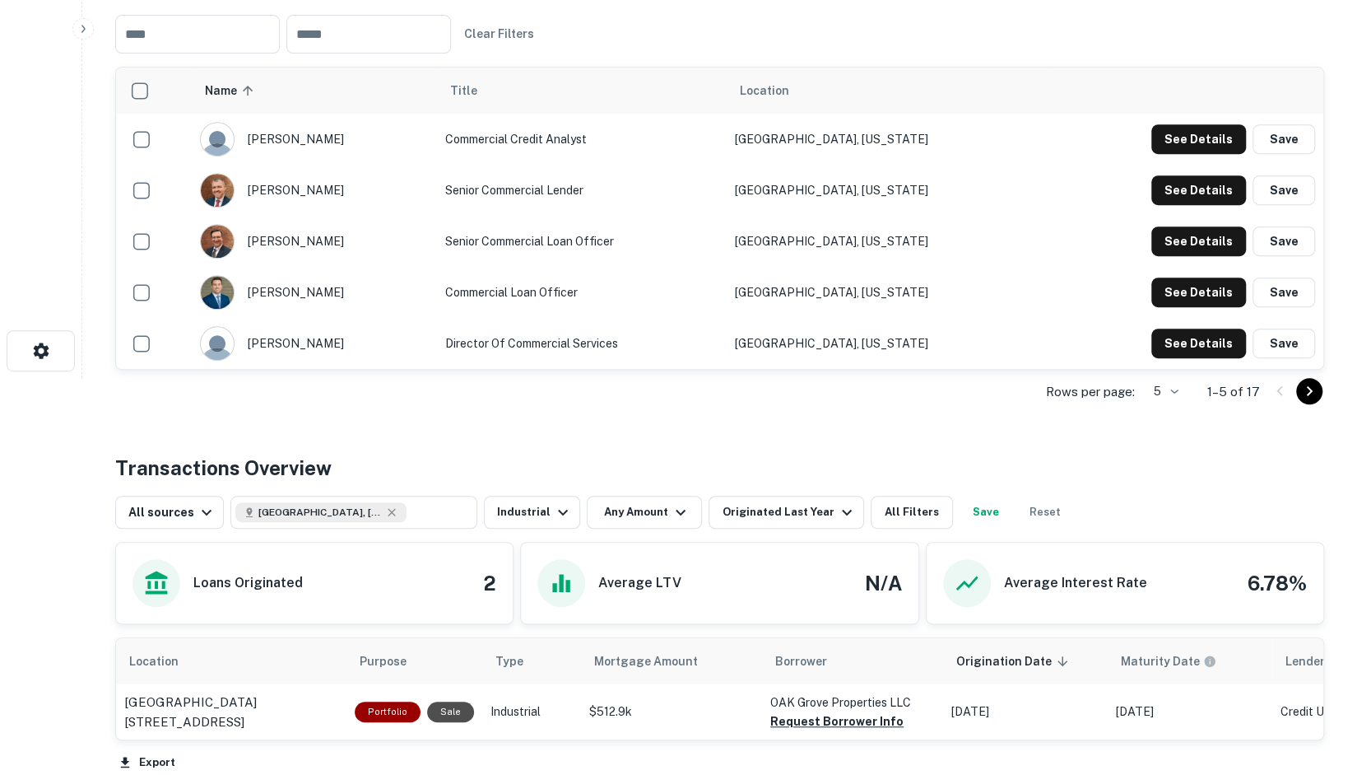
scroll to position [552, 0]
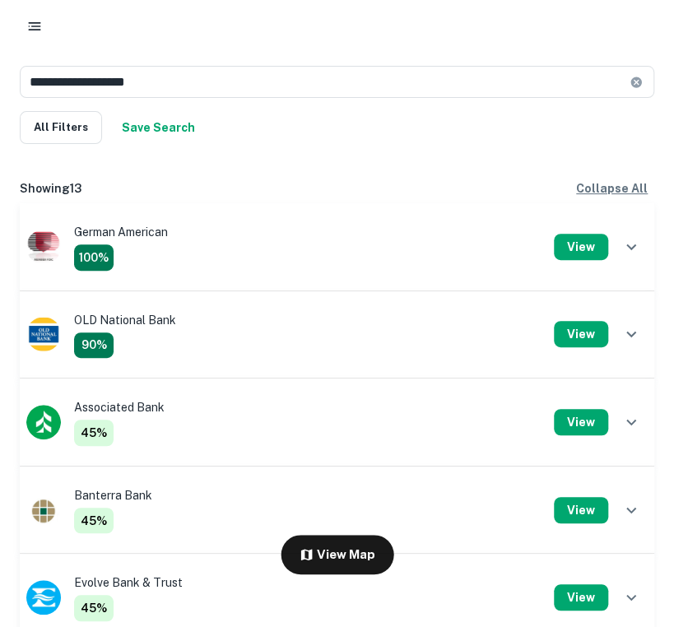
scroll to position [42, 0]
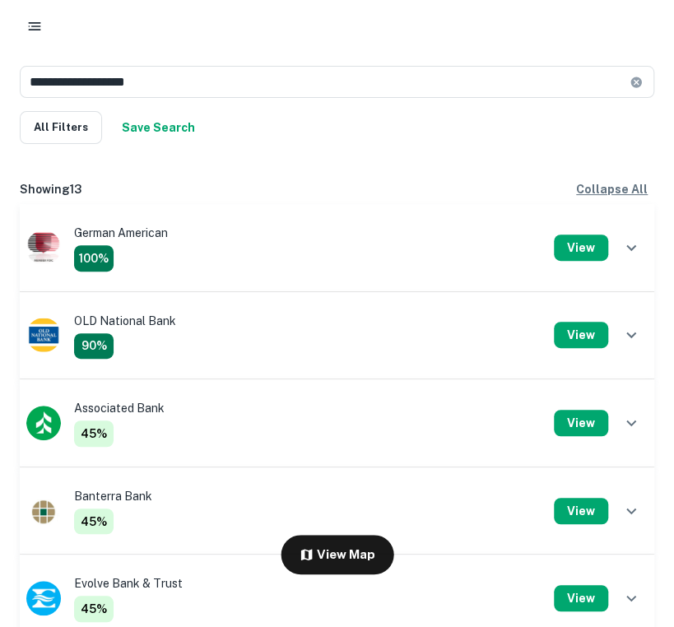
click at [137, 324] on div "OLD National Bank 90%" at bounding box center [125, 336] width 102 height 48
click at [50, 330] on img at bounding box center [43, 335] width 35 height 35
click at [573, 330] on button "View" at bounding box center [581, 335] width 54 height 26
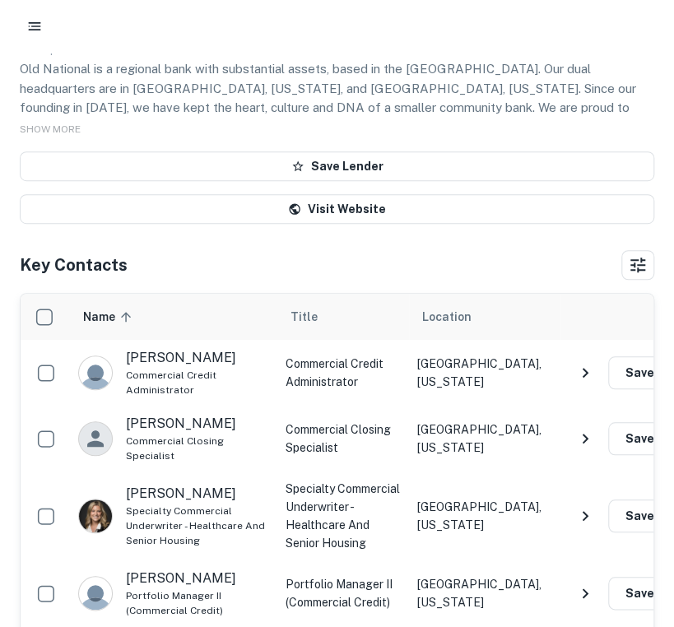
scroll to position [0, 25]
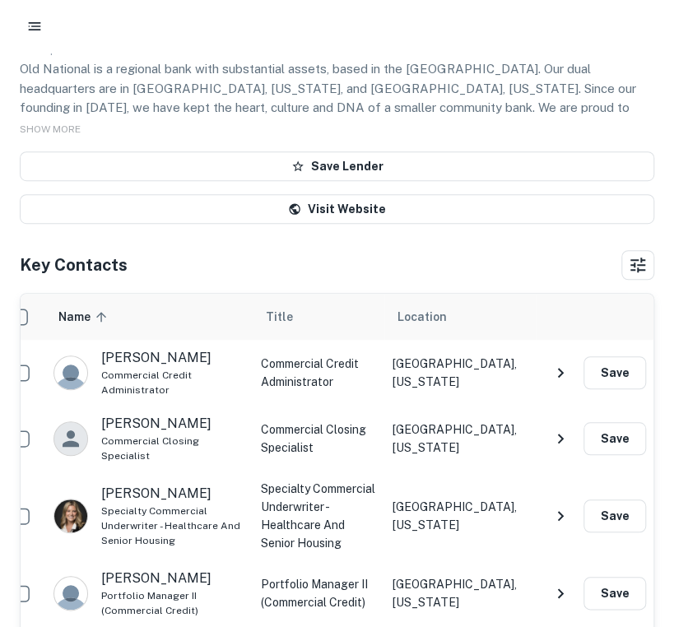
click at [353, 365] on td "Commercial Credit Administrator" at bounding box center [319, 373] width 132 height 66
click at [125, 355] on p "[PERSON_NAME]" at bounding box center [156, 358] width 110 height 20
click at [566, 365] on icon "NavigateNextIcon" at bounding box center [561, 373] width 20 height 20
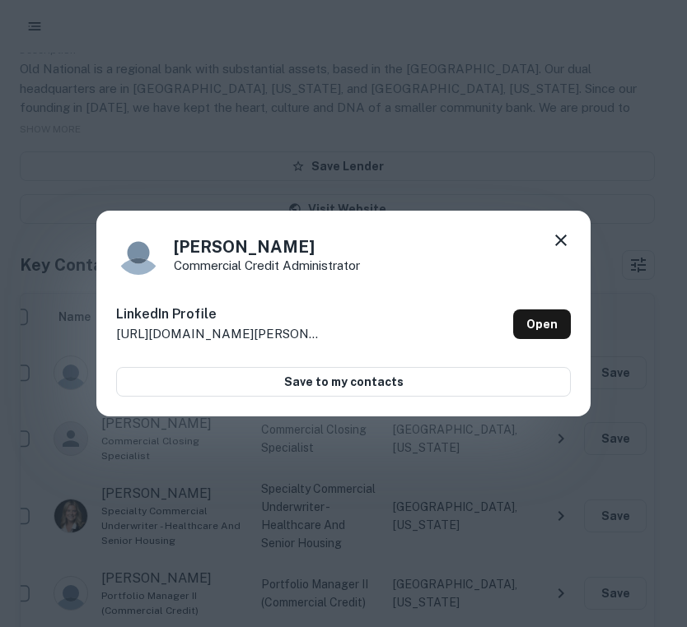
click at [561, 240] on icon at bounding box center [561, 240] width 20 height 20
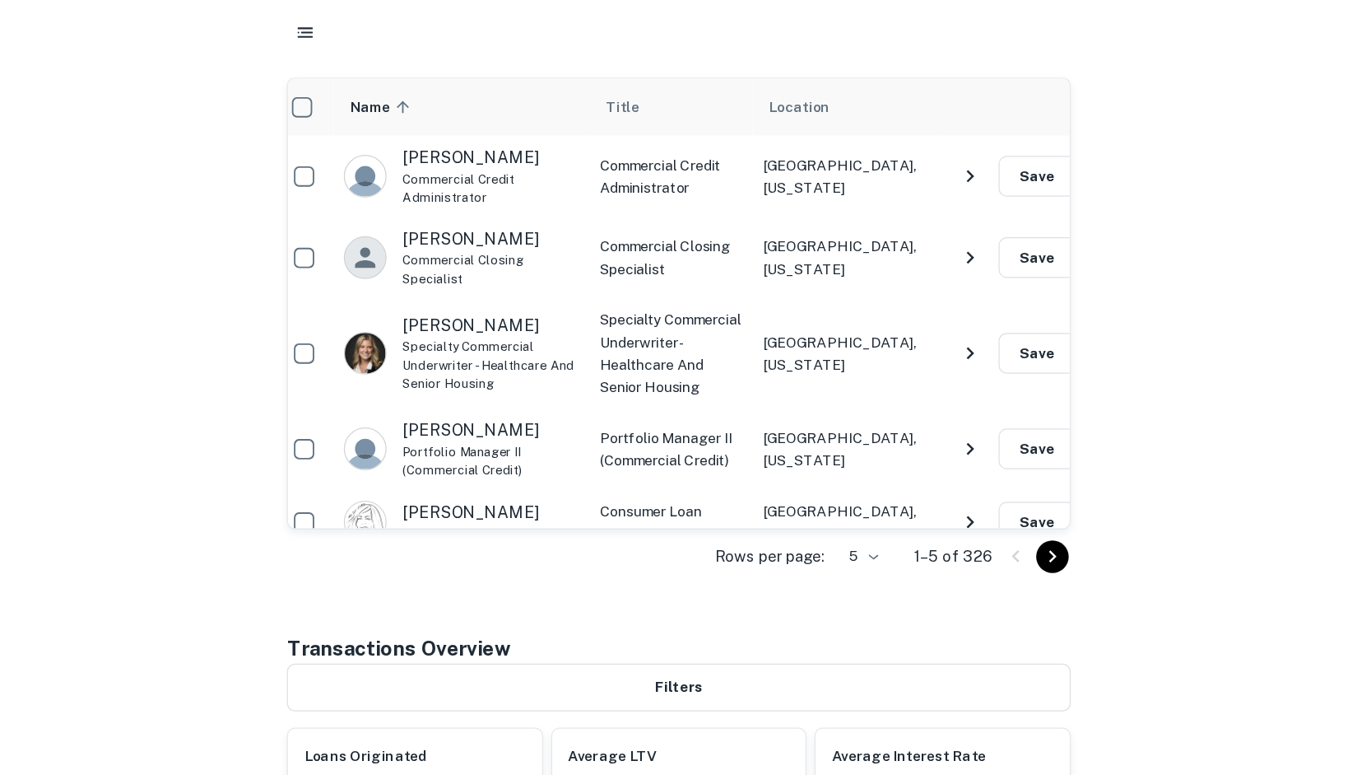
scroll to position [412, 0]
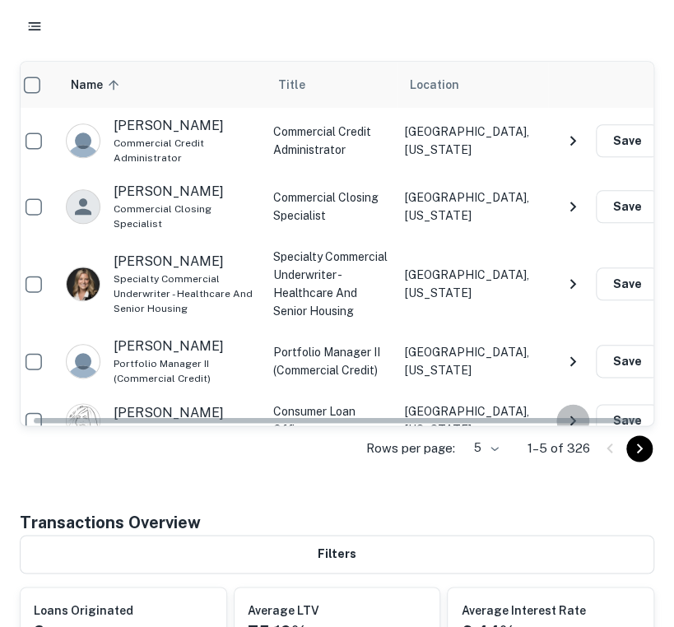
click at [575, 411] on icon "NavigateNextIcon" at bounding box center [573, 421] width 20 height 20
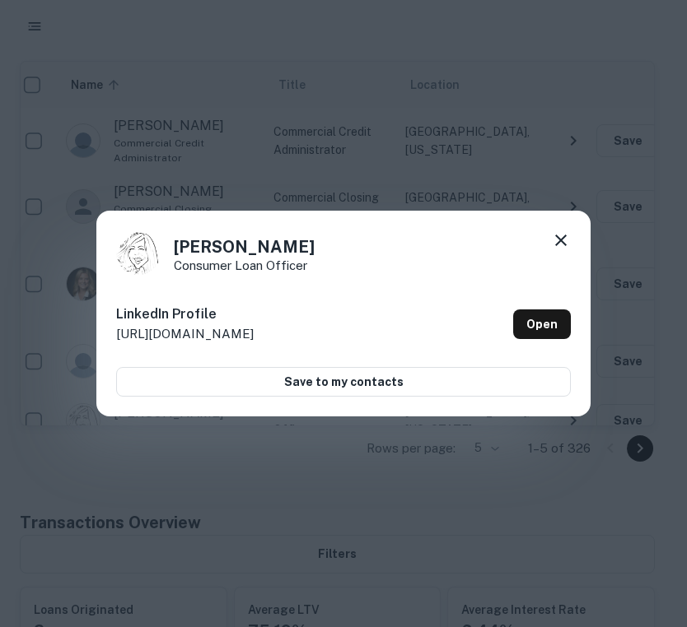
click at [573, 250] on div "[PERSON_NAME] Consumer Loan Officer LinkedIn Profile [URL][DOMAIN_NAME] Open Sa…" at bounding box center [343, 314] width 494 height 206
click at [560, 245] on icon at bounding box center [561, 240] width 20 height 20
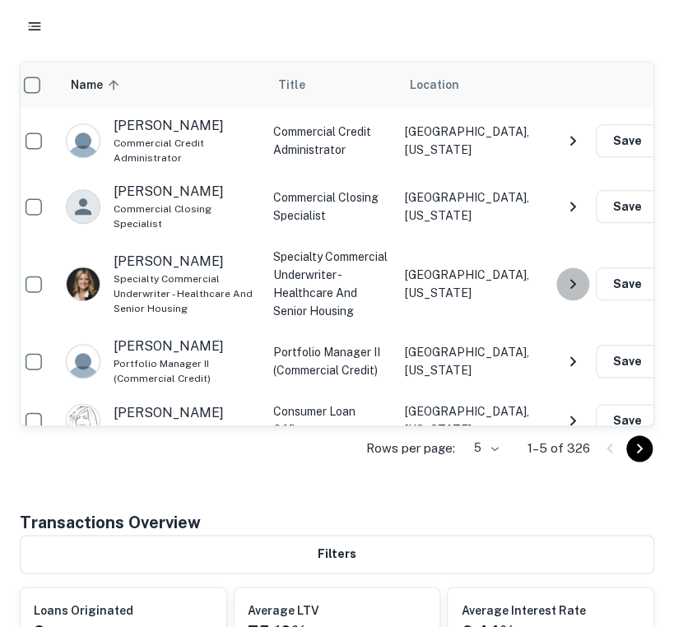
click at [574, 279] on icon "NavigateNextIcon" at bounding box center [573, 284] width 6 height 10
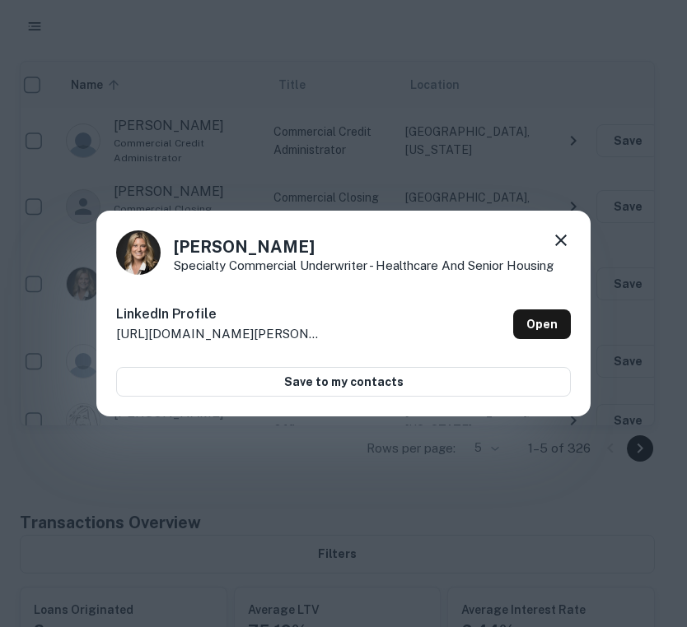
click at [560, 235] on icon at bounding box center [561, 240] width 20 height 20
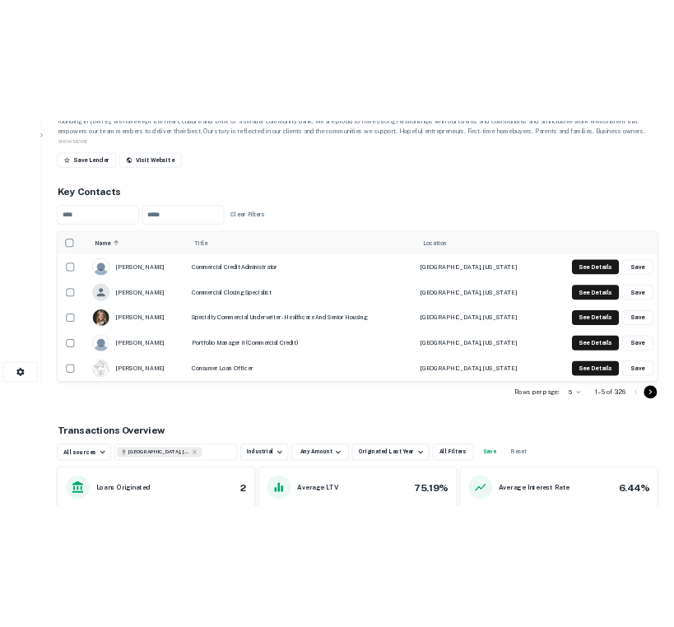
scroll to position [234, 0]
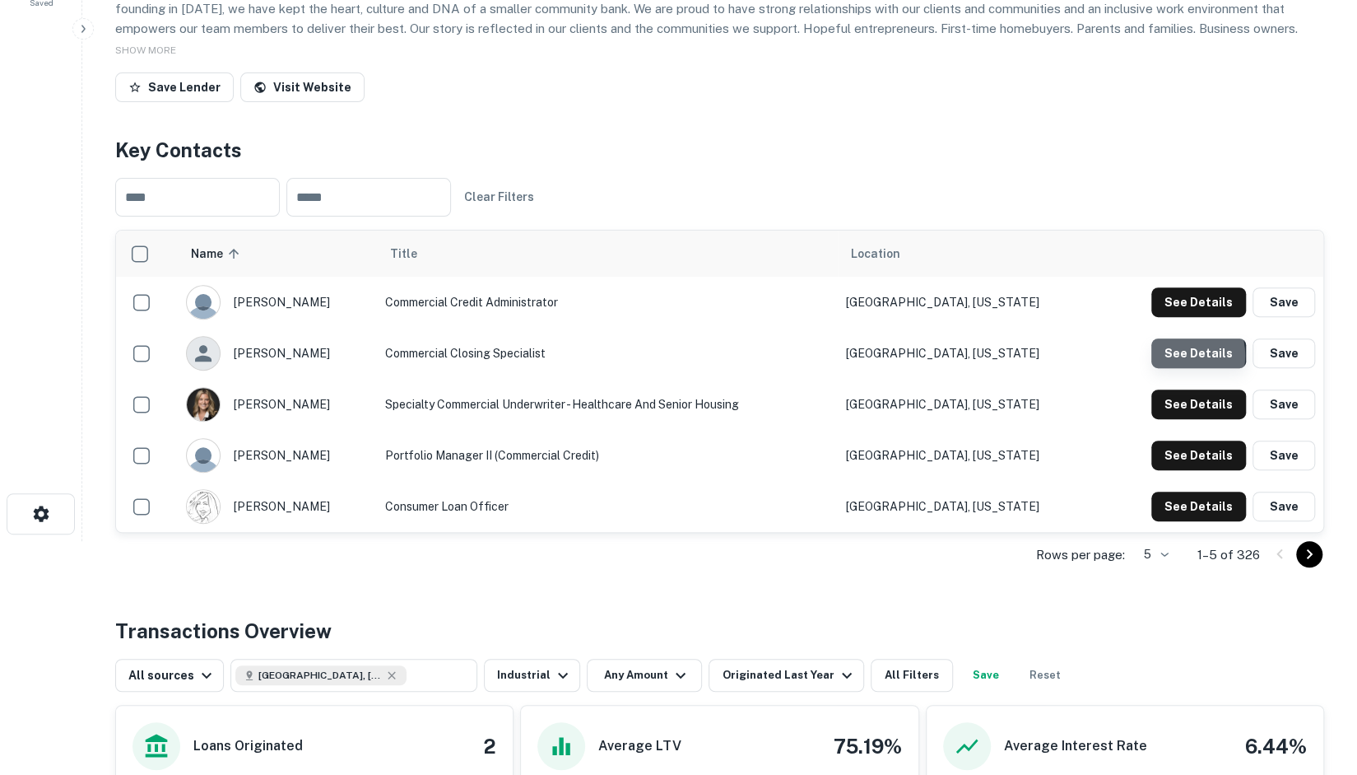
click at [673, 317] on button "See Details" at bounding box center [1199, 302] width 95 height 30
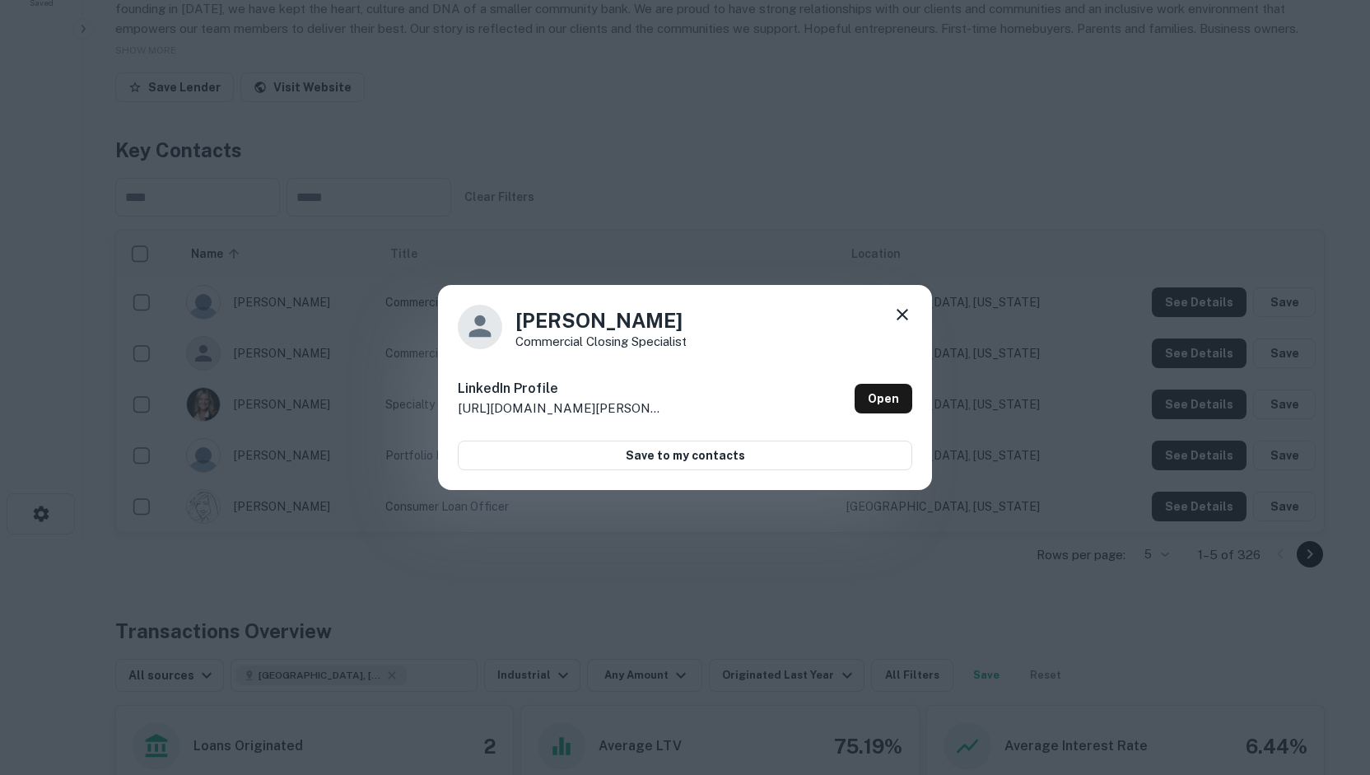
click at [673, 317] on icon at bounding box center [902, 315] width 20 height 20
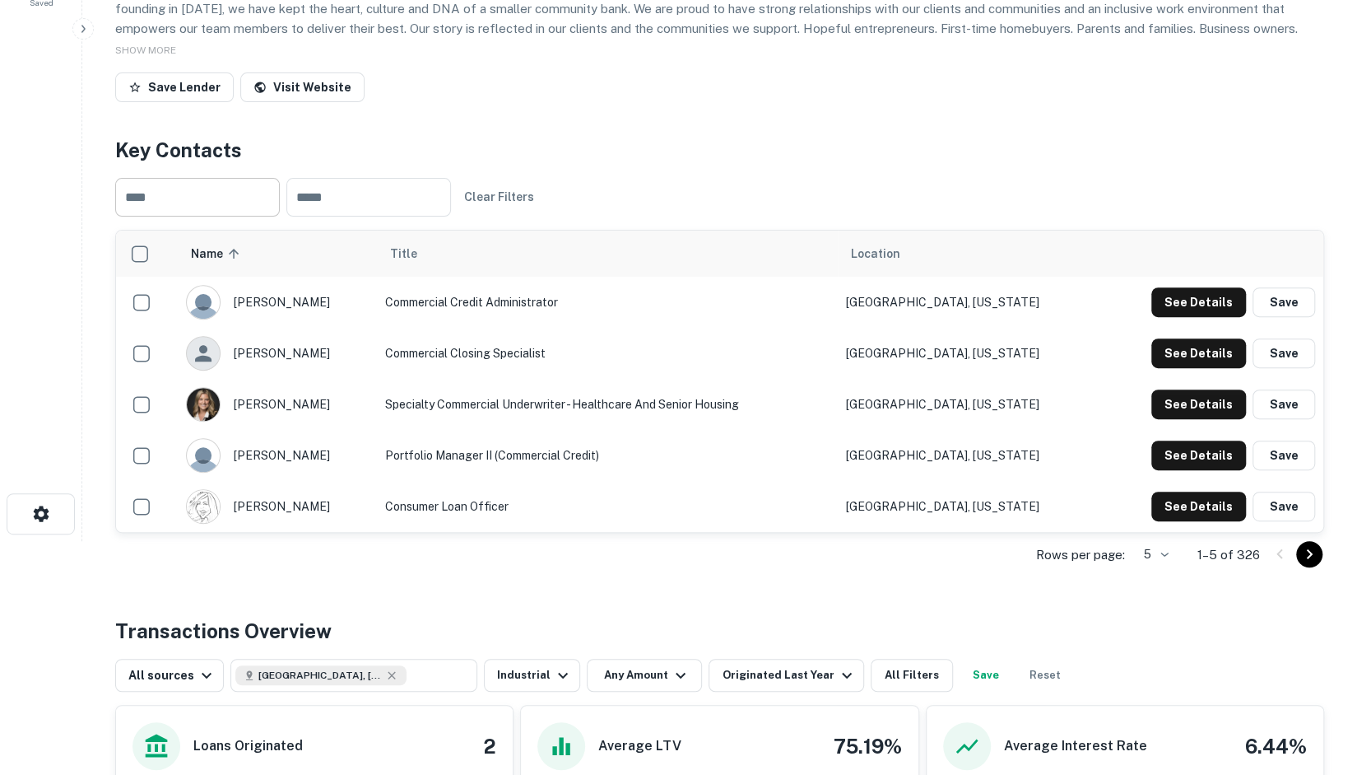
click at [271, 207] on input "text" at bounding box center [197, 197] width 165 height 39
type input "**********"
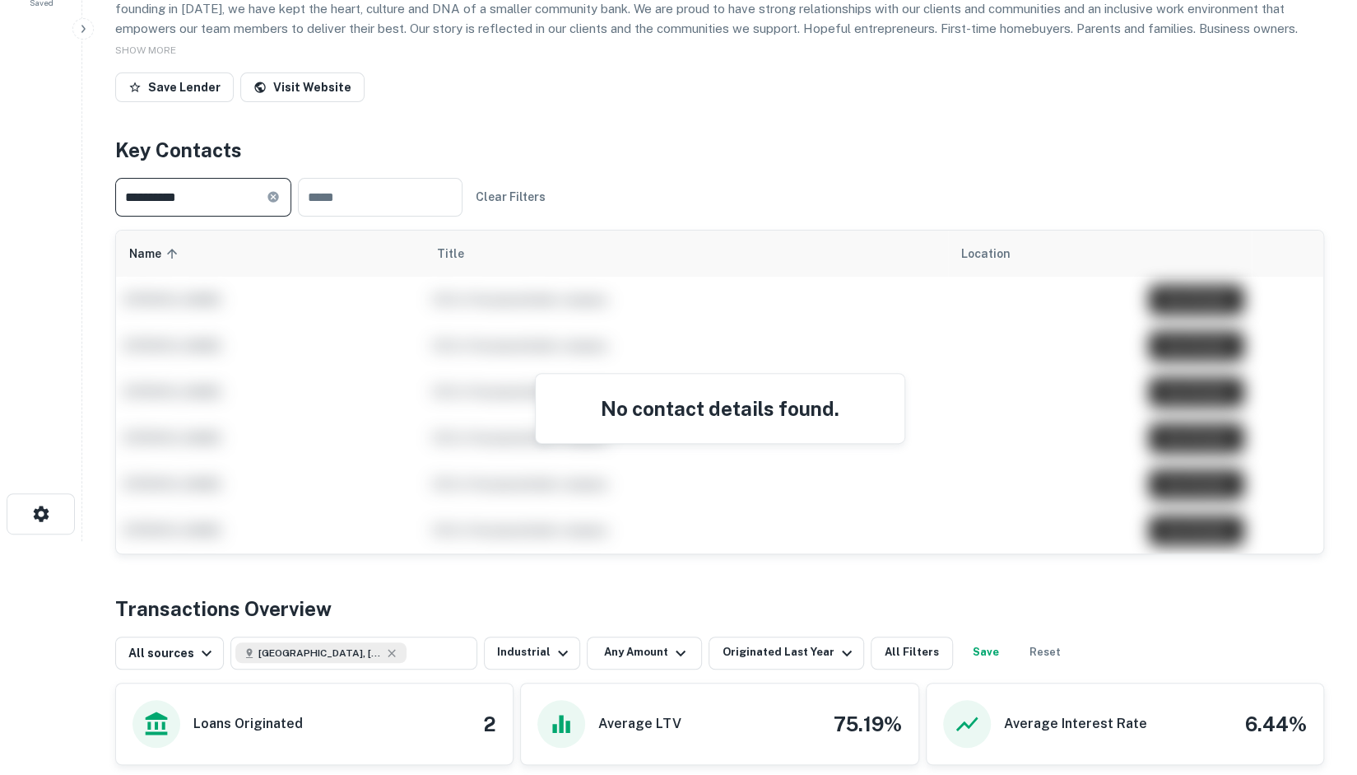
drag, startPoint x: 271, startPoint y: 207, endPoint x: 41, endPoint y: 175, distance: 231.8
click at [41, 175] on div "**********" at bounding box center [678, 153] width 1357 height 775
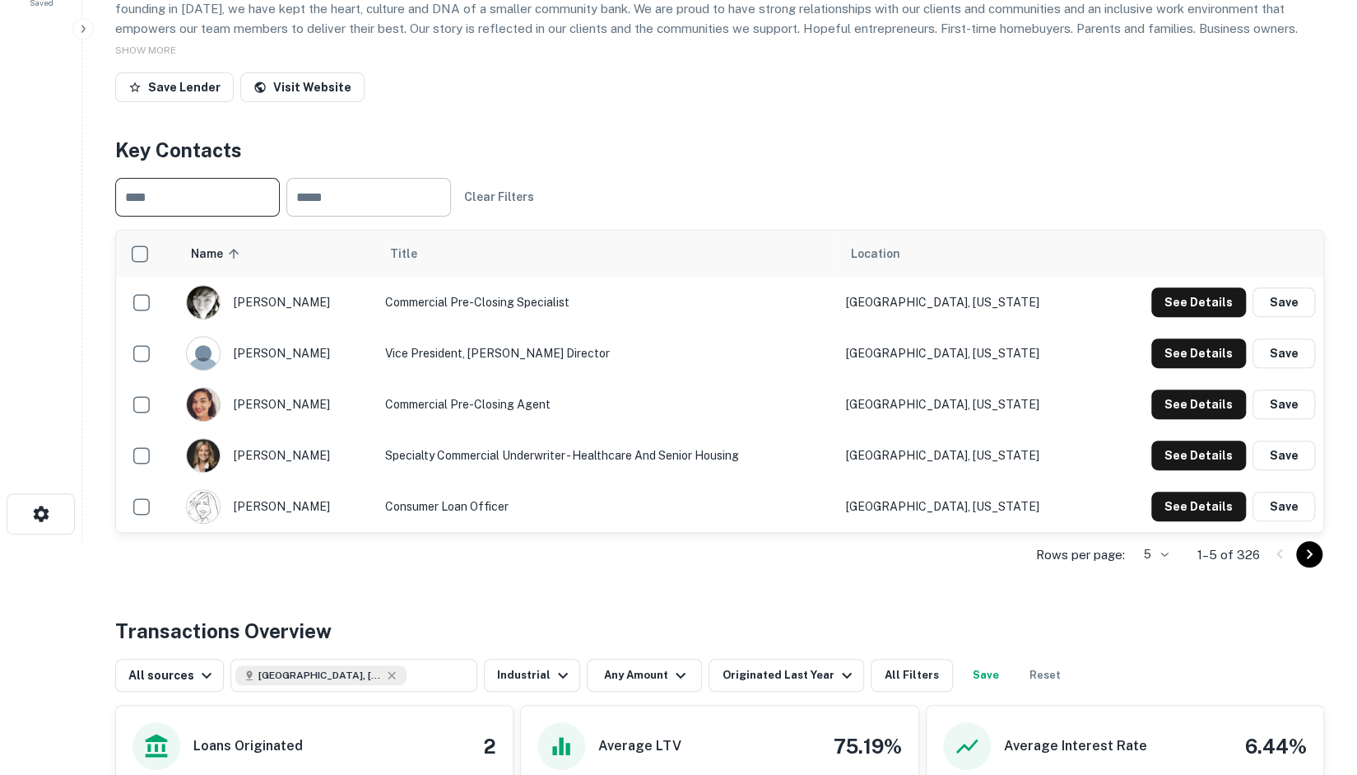
click at [320, 189] on input "text" at bounding box center [368, 197] width 165 height 39
paste input "**********"
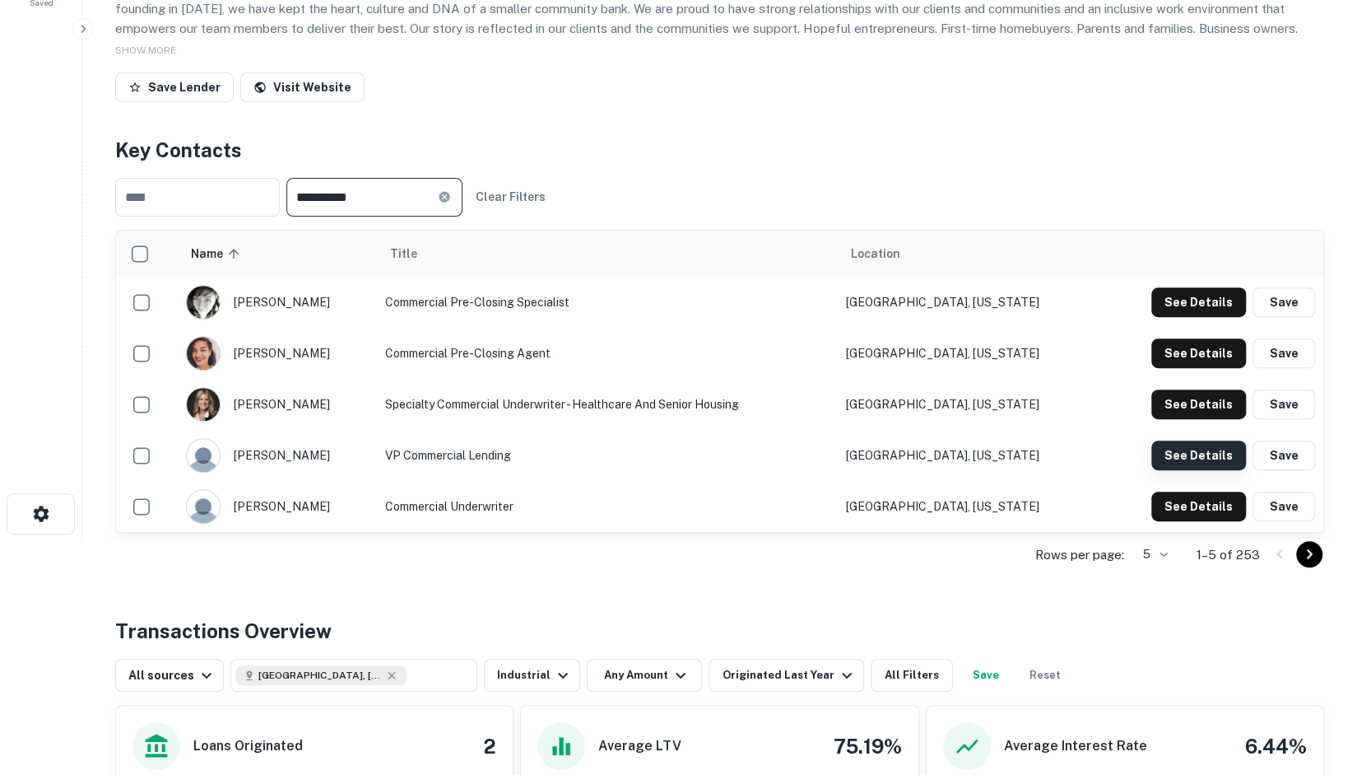
type input "**********"
click at [673, 317] on button "See Details" at bounding box center [1199, 302] width 95 height 30
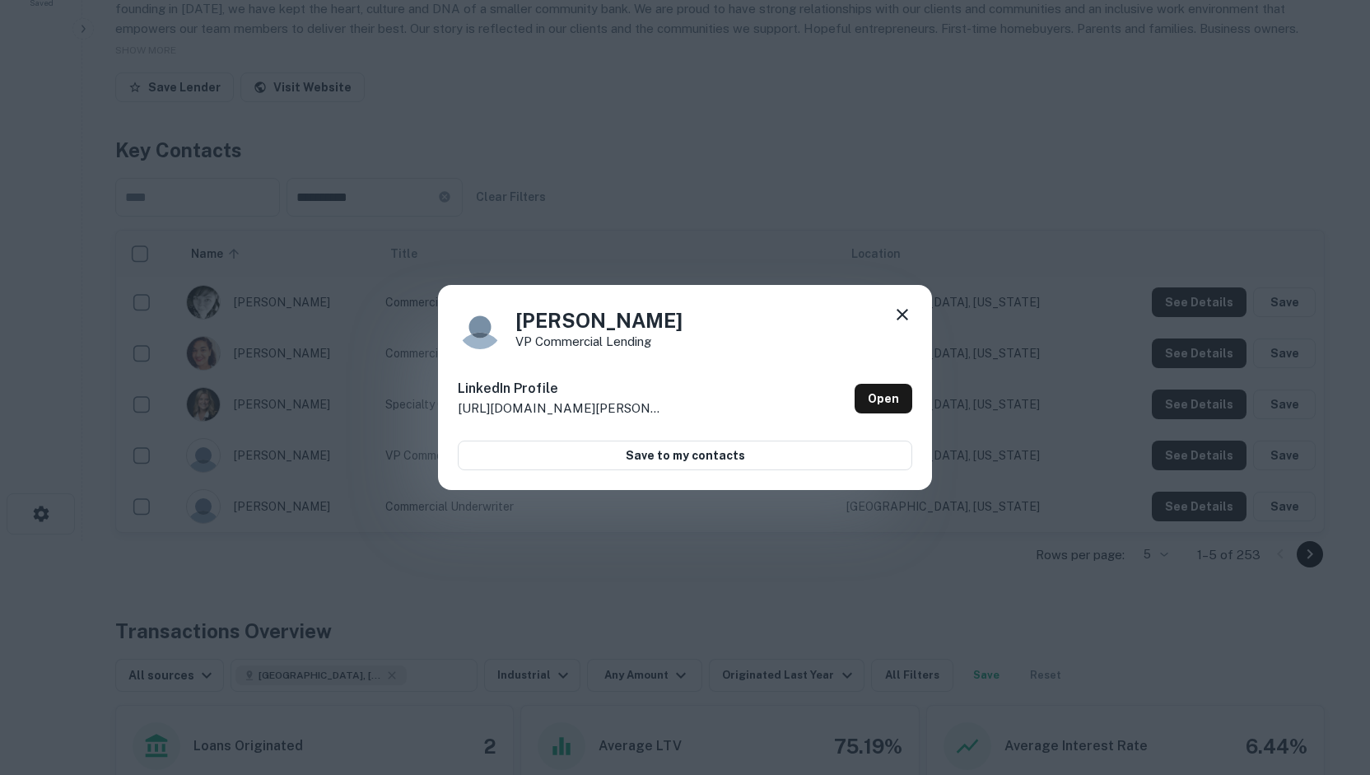
click at [673, 324] on icon at bounding box center [902, 315] width 20 height 20
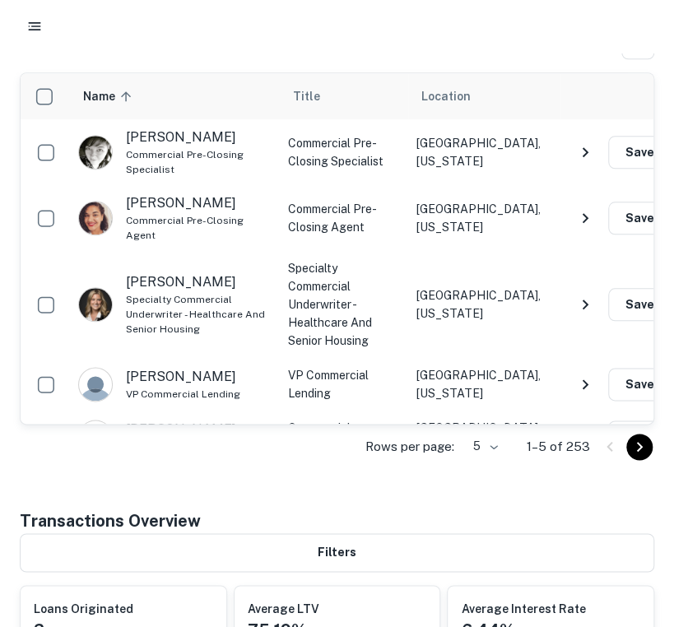
scroll to position [370, 0]
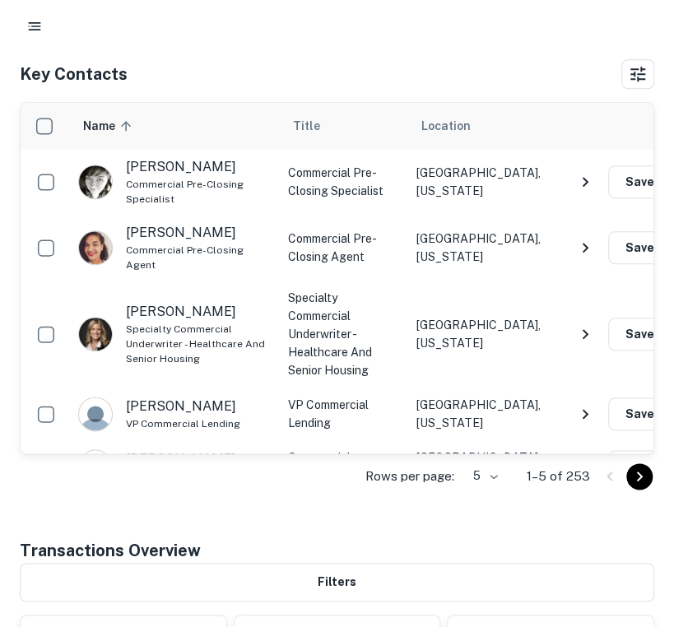
click at [166, 397] on p "mike devoy" at bounding box center [181, 407] width 110 height 20
click at [191, 393] on td "mike devoy VP Commercial Lending" at bounding box center [175, 414] width 210 height 53
click at [181, 397] on p "mike devoy" at bounding box center [181, 407] width 110 height 20
